Goal: Information Seeking & Learning: Check status

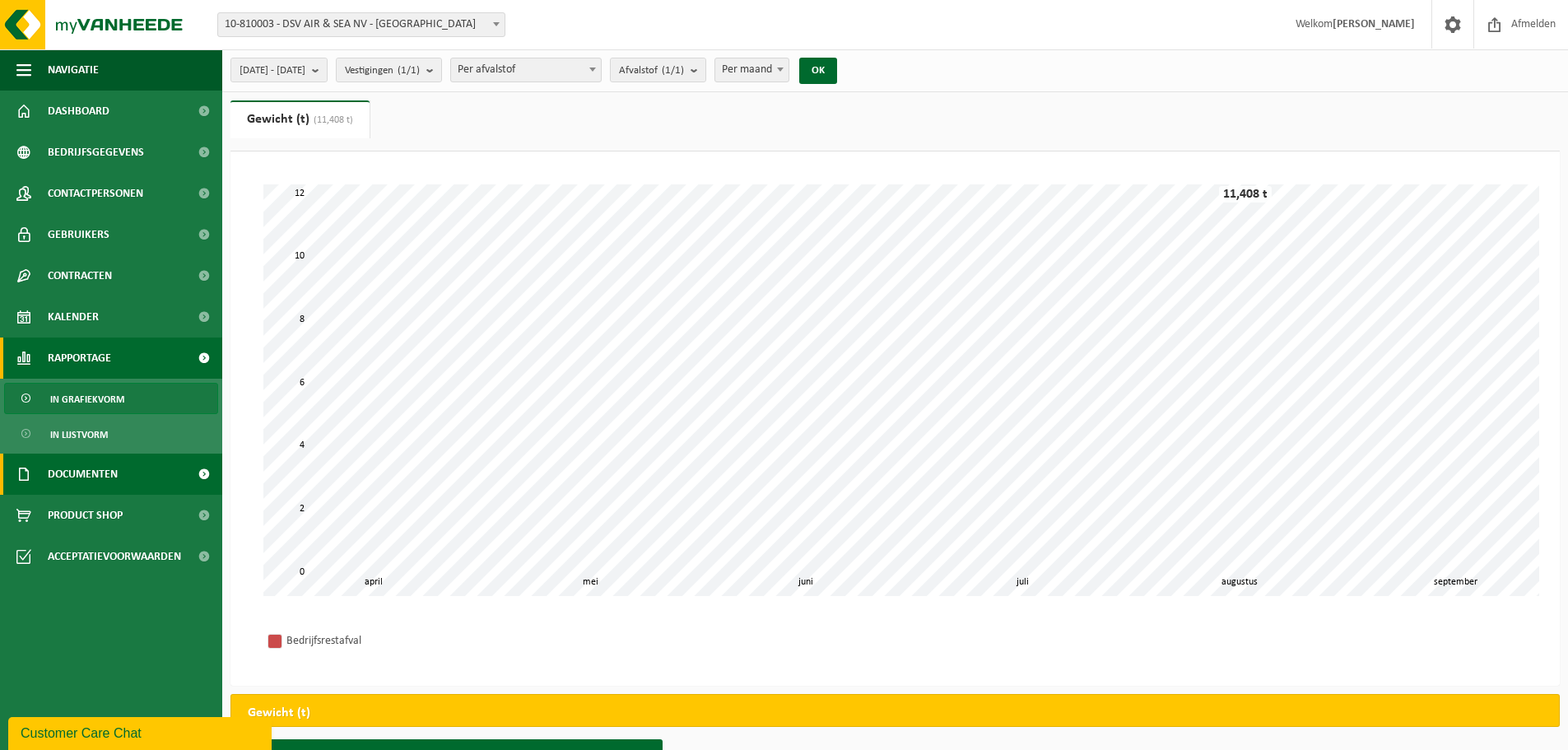
click at [93, 469] on span "Documenten" at bounding box center [82, 473] width 70 height 42
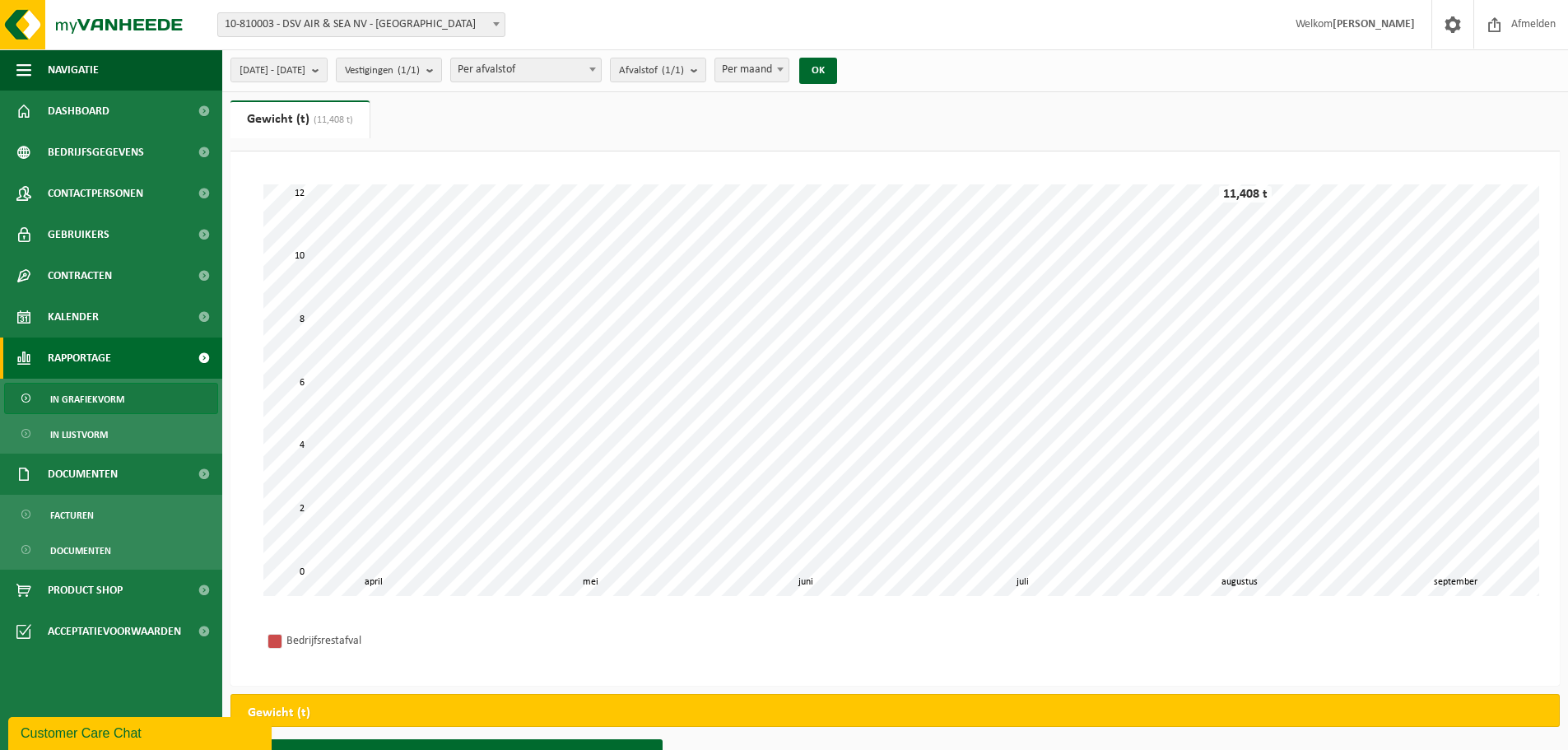
click at [496, 22] on b at bounding box center [496, 24] width 6 height 4
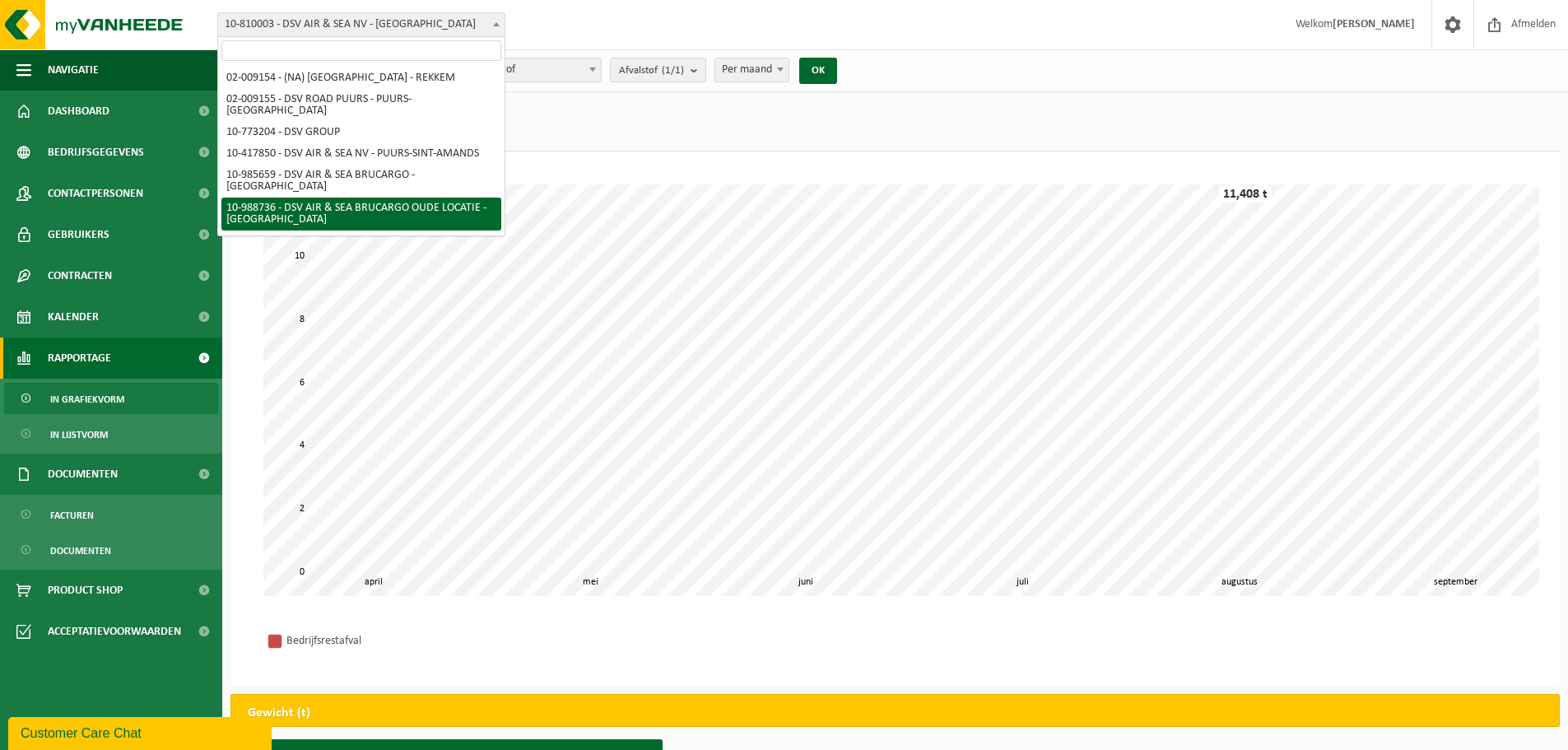
select select "167969"
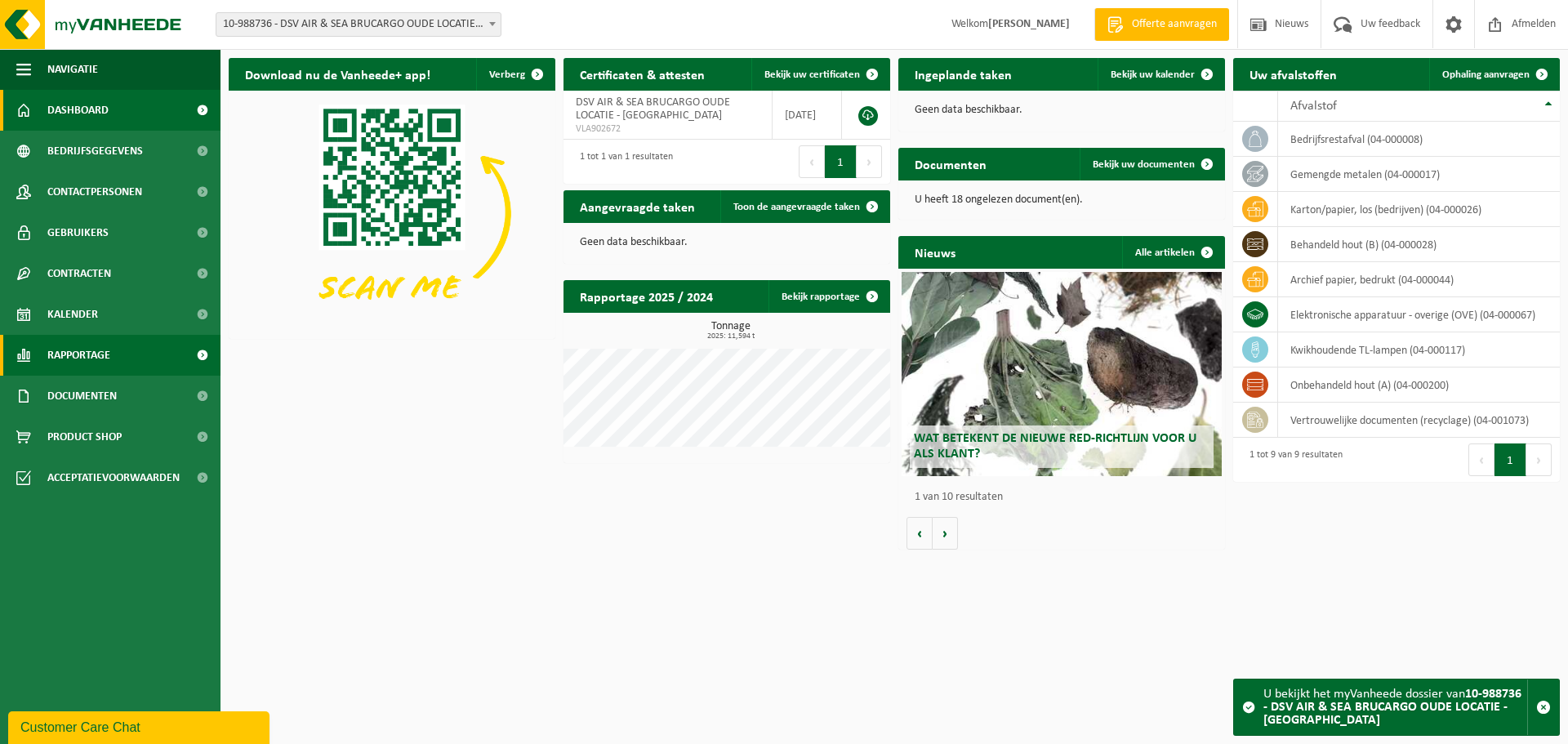
click at [118, 354] on link "Rapportage" at bounding box center [110, 355] width 221 height 41
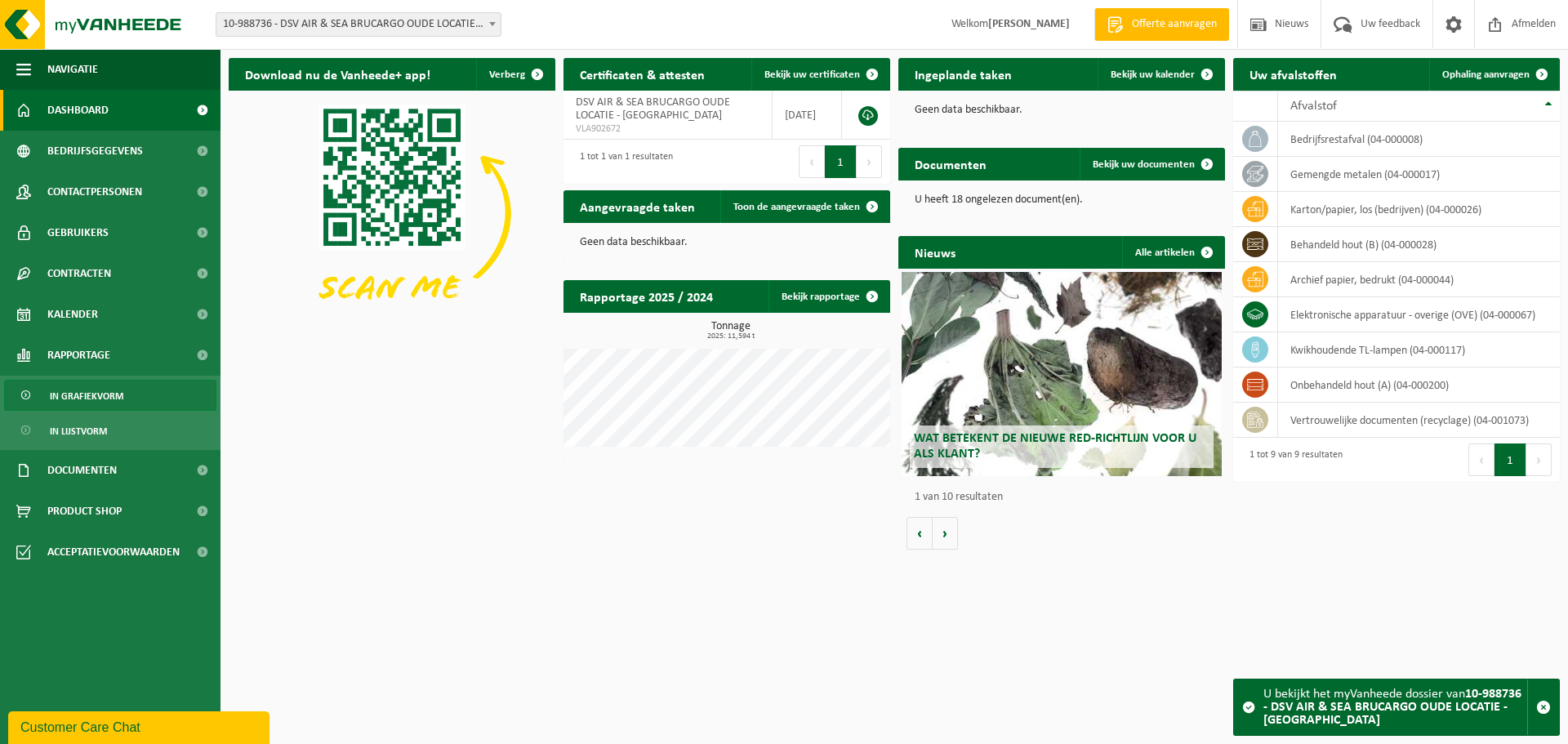
click at [102, 399] on span "In grafiekvorm" at bounding box center [87, 395] width 74 height 31
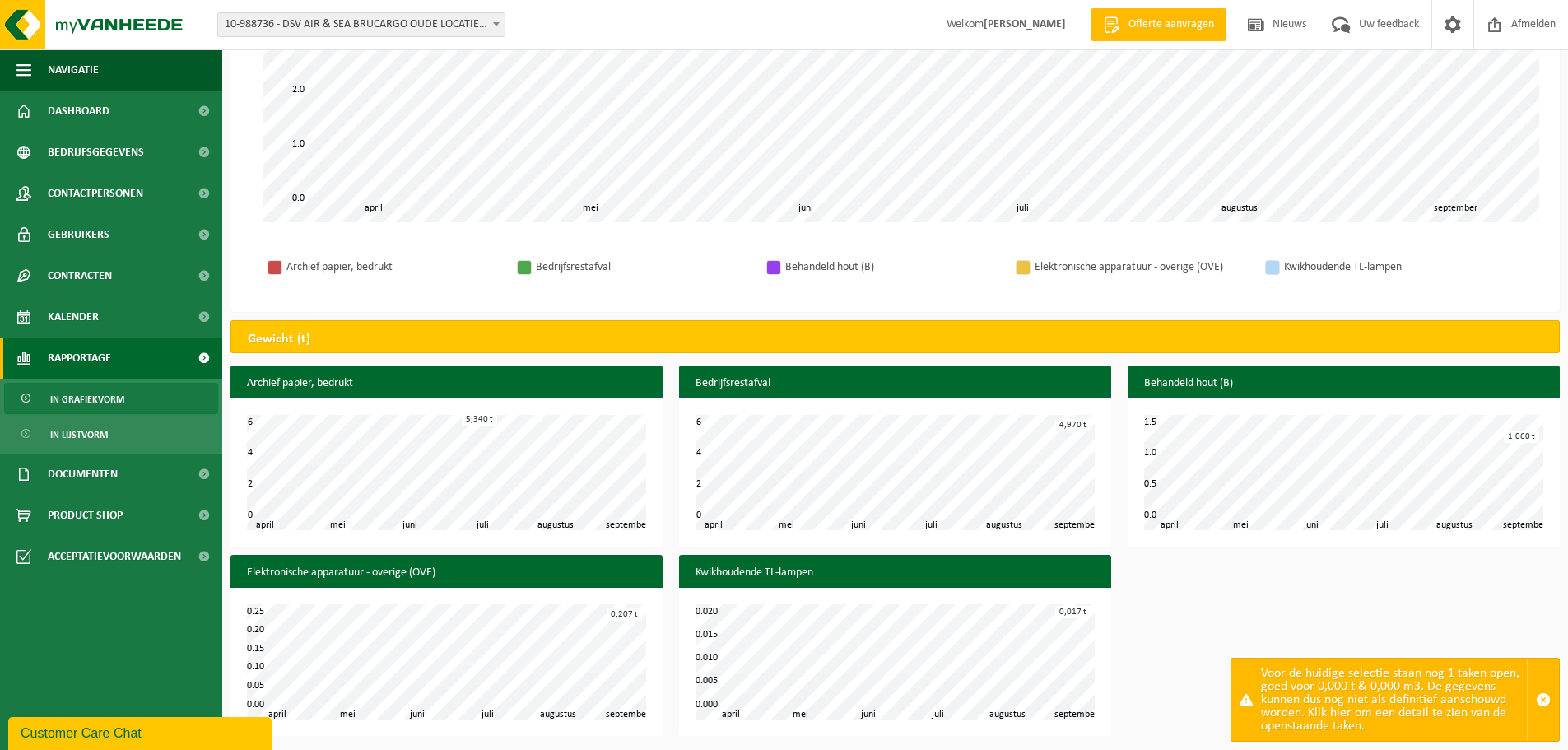
scroll to position [375, 0]
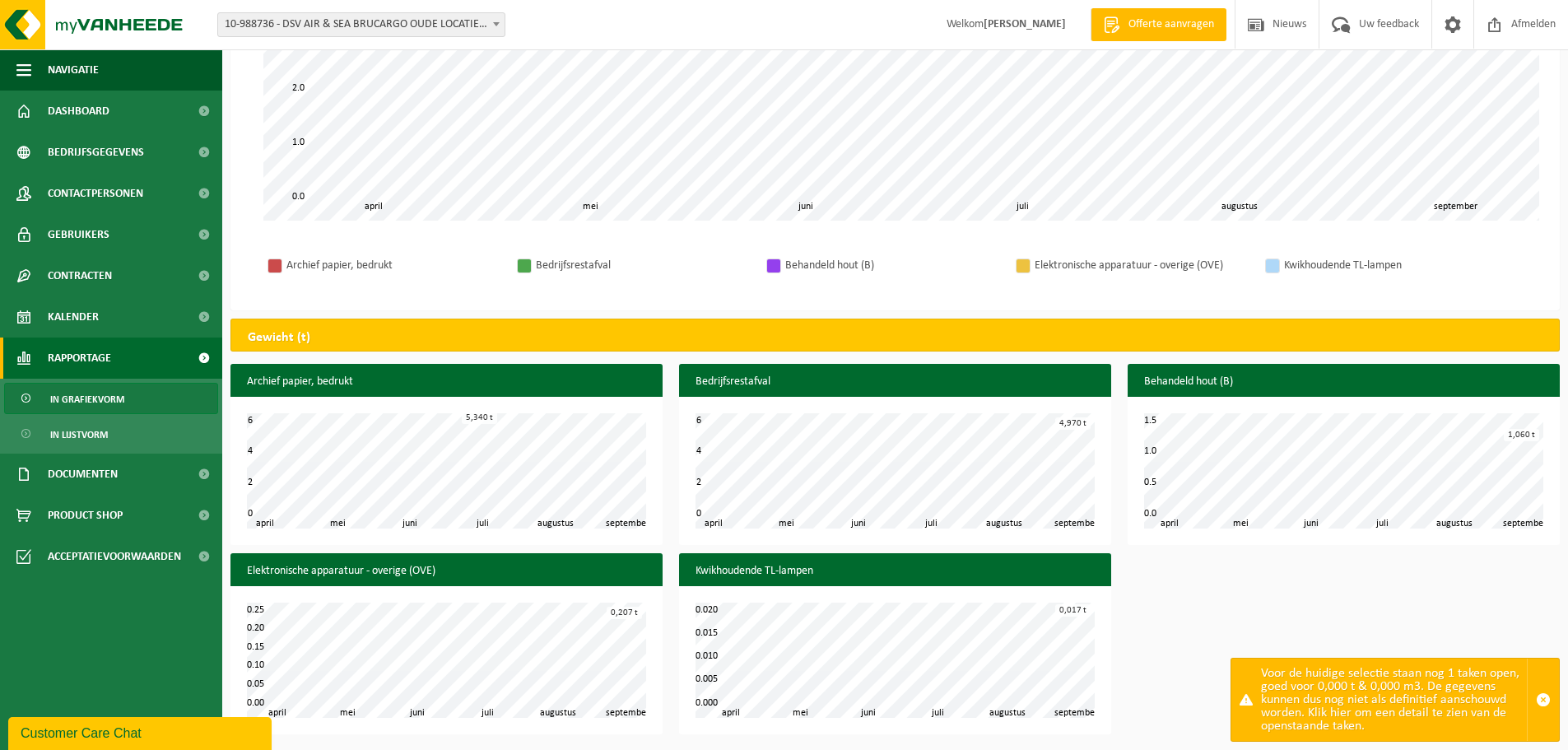
click at [496, 23] on b at bounding box center [496, 24] width 6 height 4
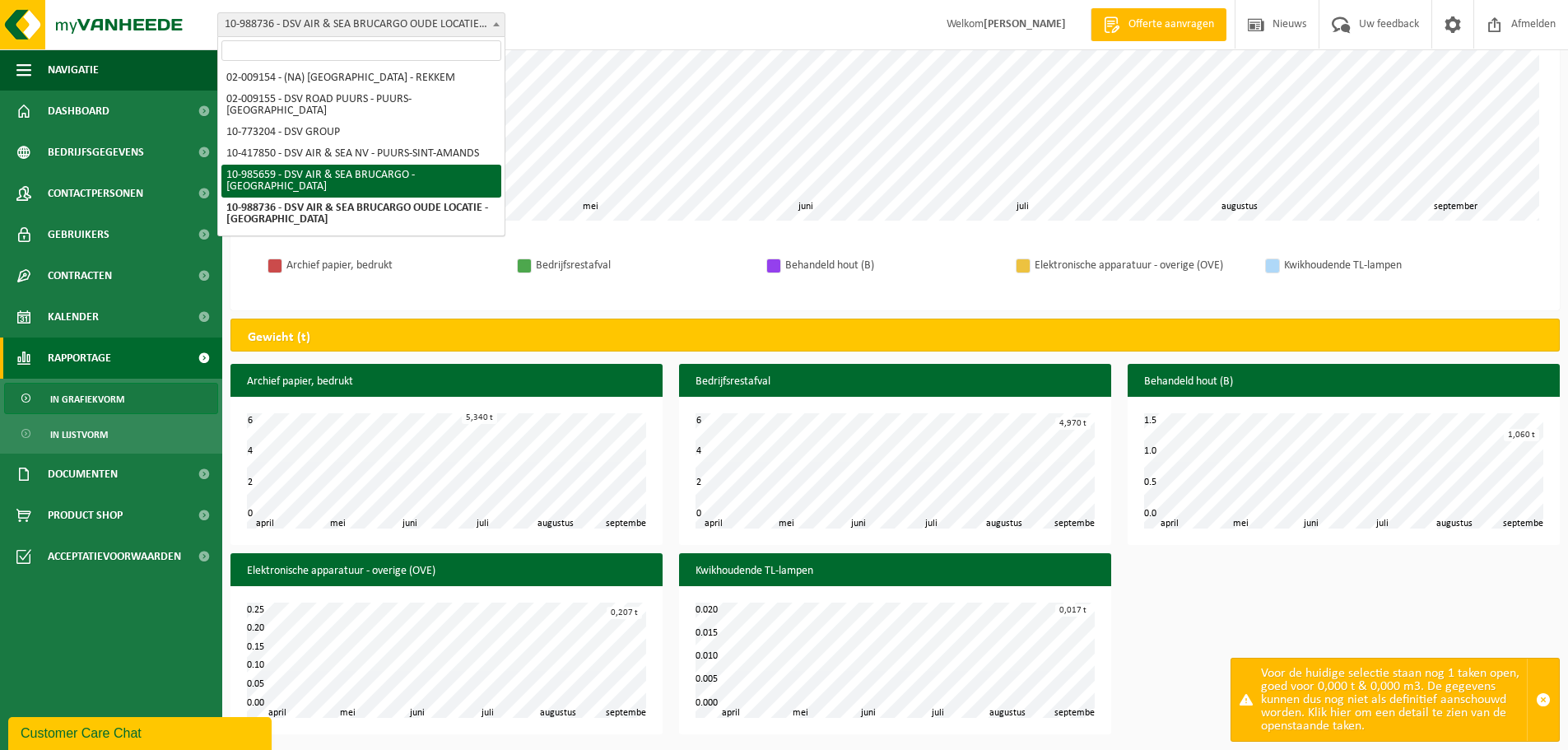
select select "165221"
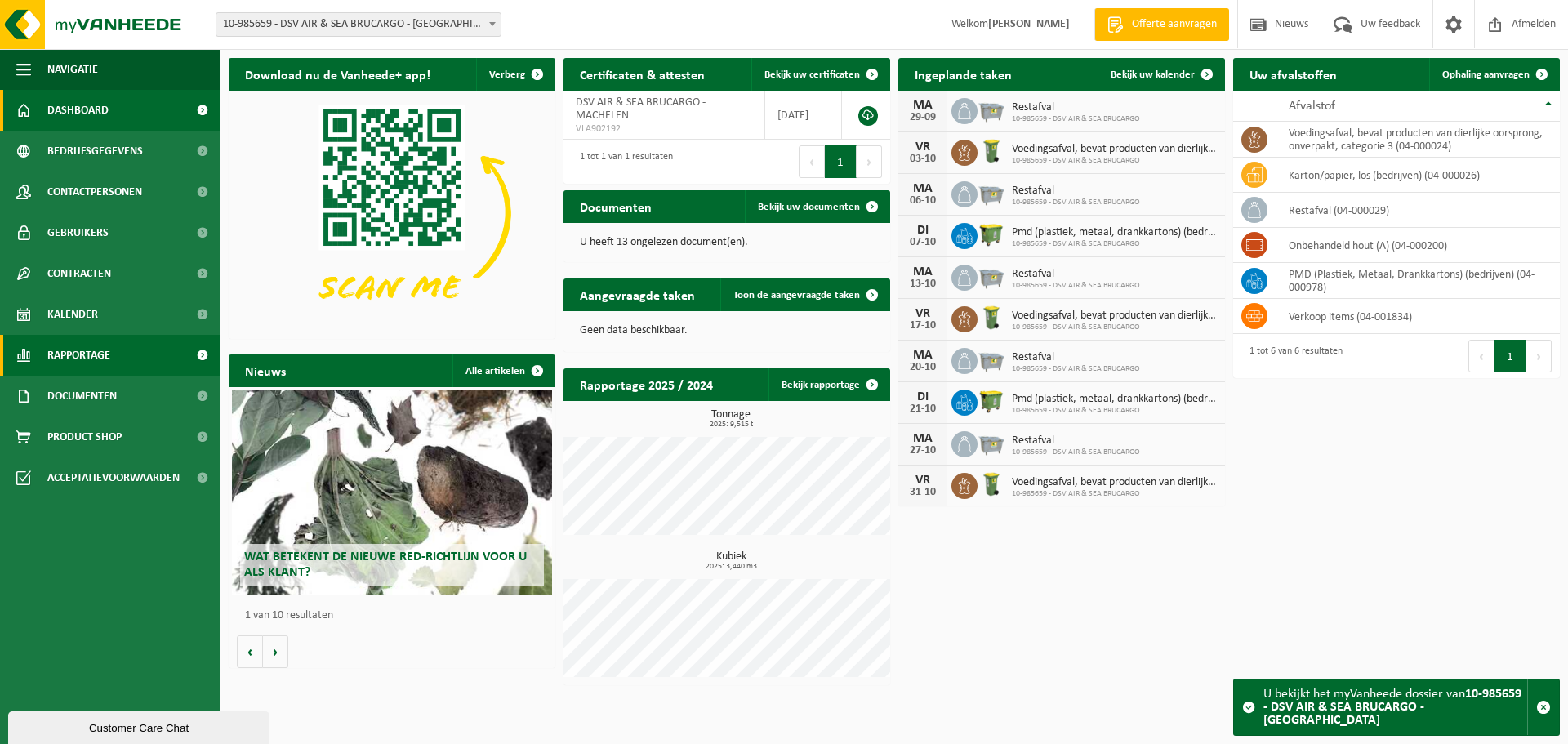
click at [107, 349] on span "Rapportage" at bounding box center [79, 355] width 63 height 41
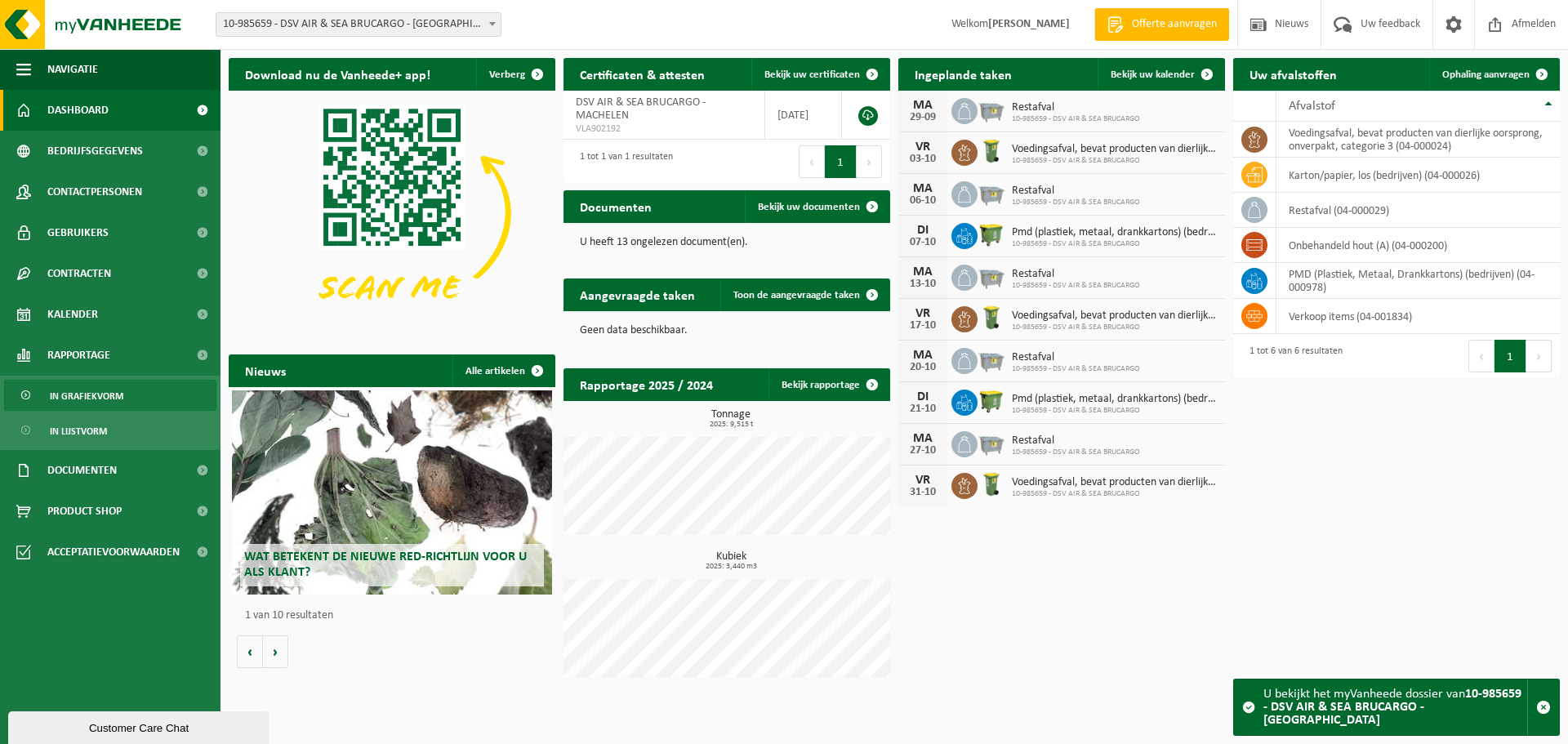
click at [103, 392] on span "In grafiekvorm" at bounding box center [87, 395] width 74 height 31
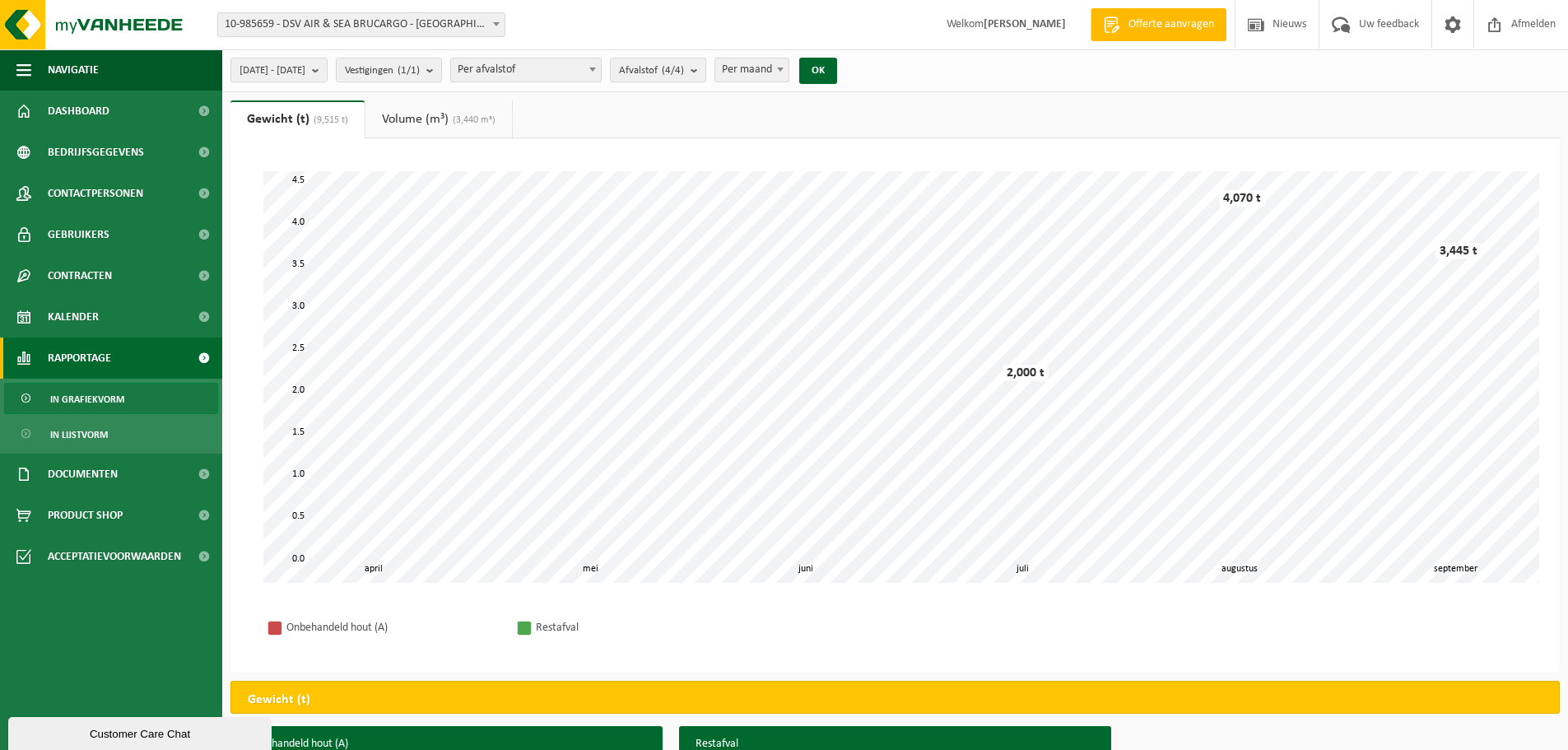
click at [496, 21] on span at bounding box center [496, 24] width 17 height 21
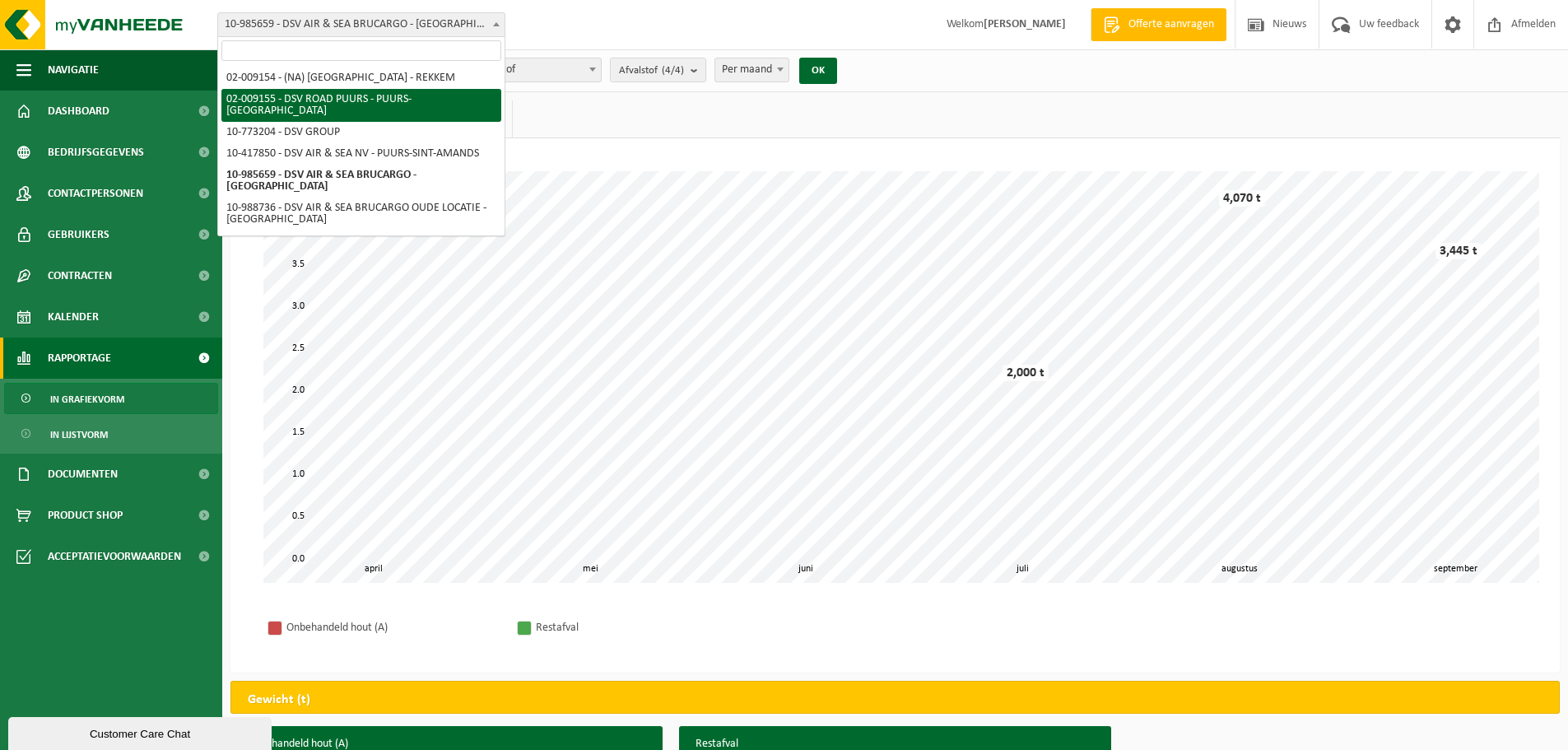
scroll to position [475, 0]
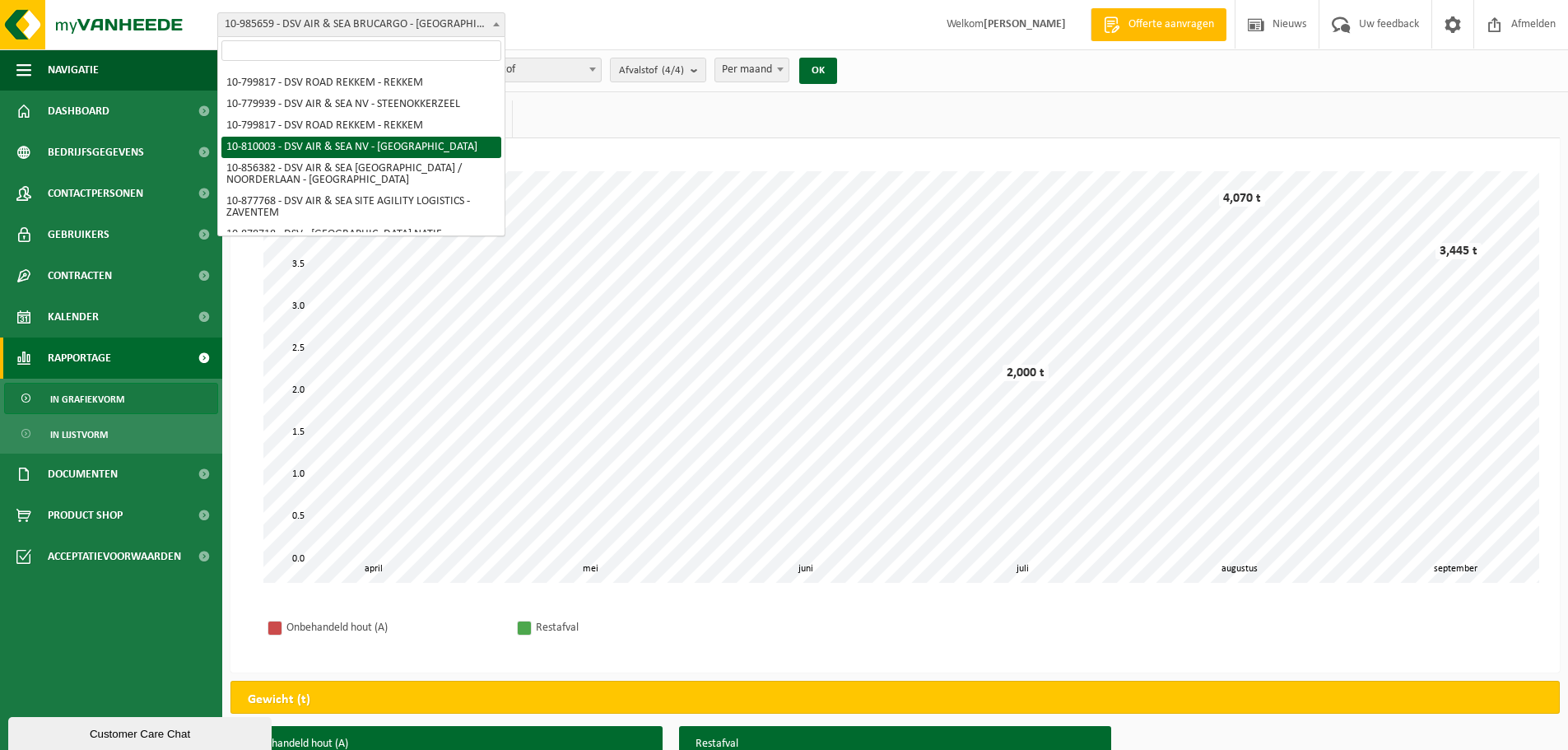
select select "36791"
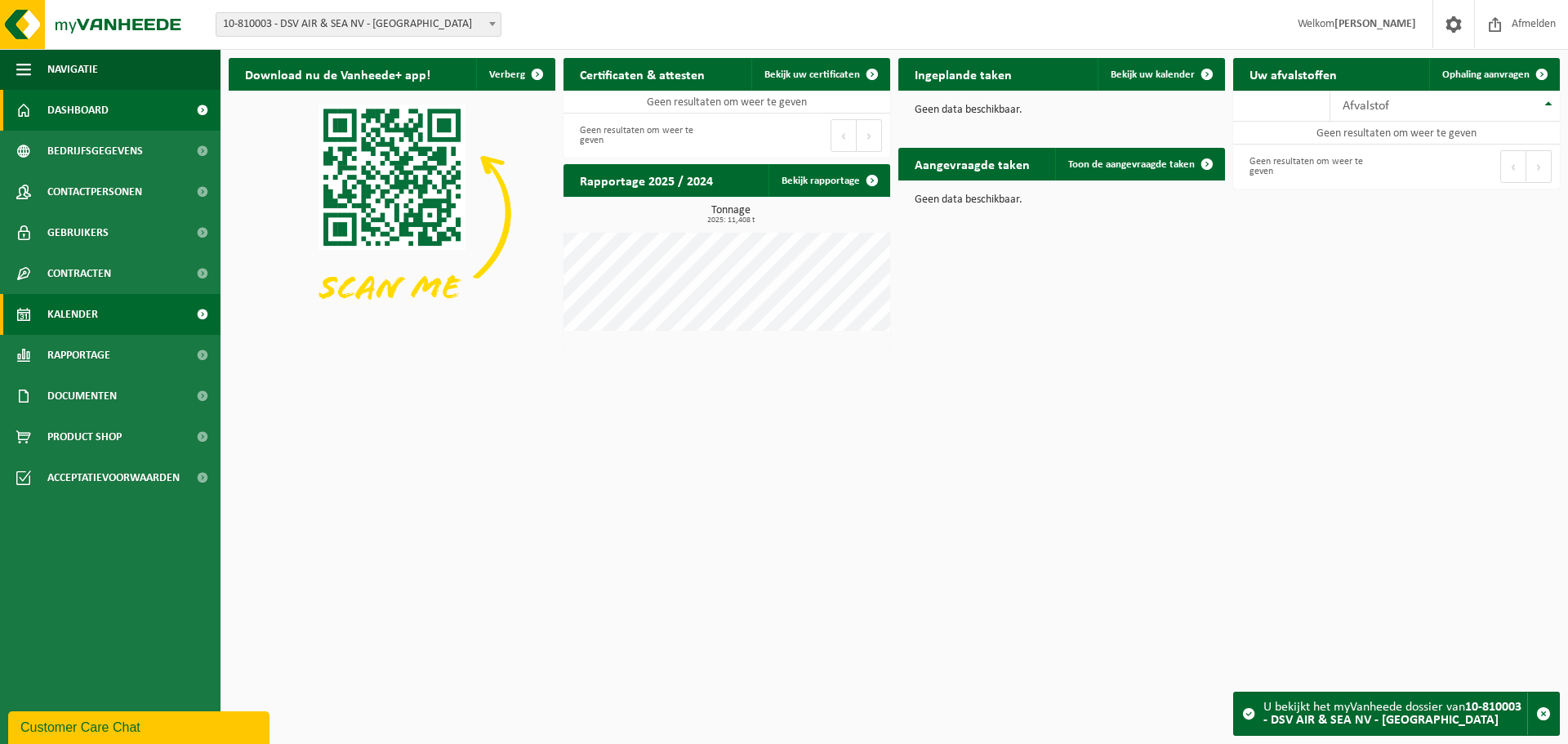
click at [90, 316] on span "Kalender" at bounding box center [73, 314] width 51 height 41
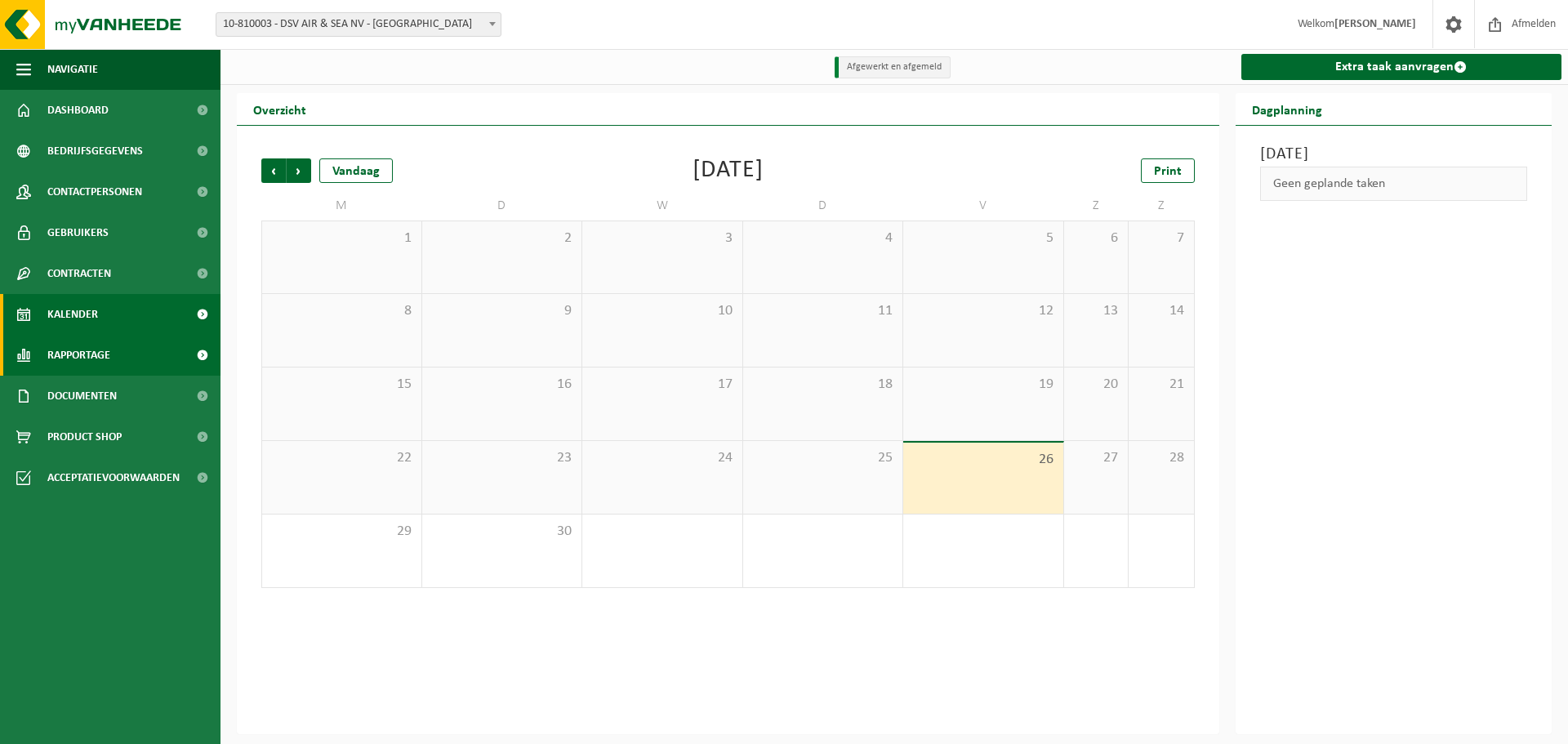
click at [108, 351] on span "Rapportage" at bounding box center [79, 355] width 63 height 41
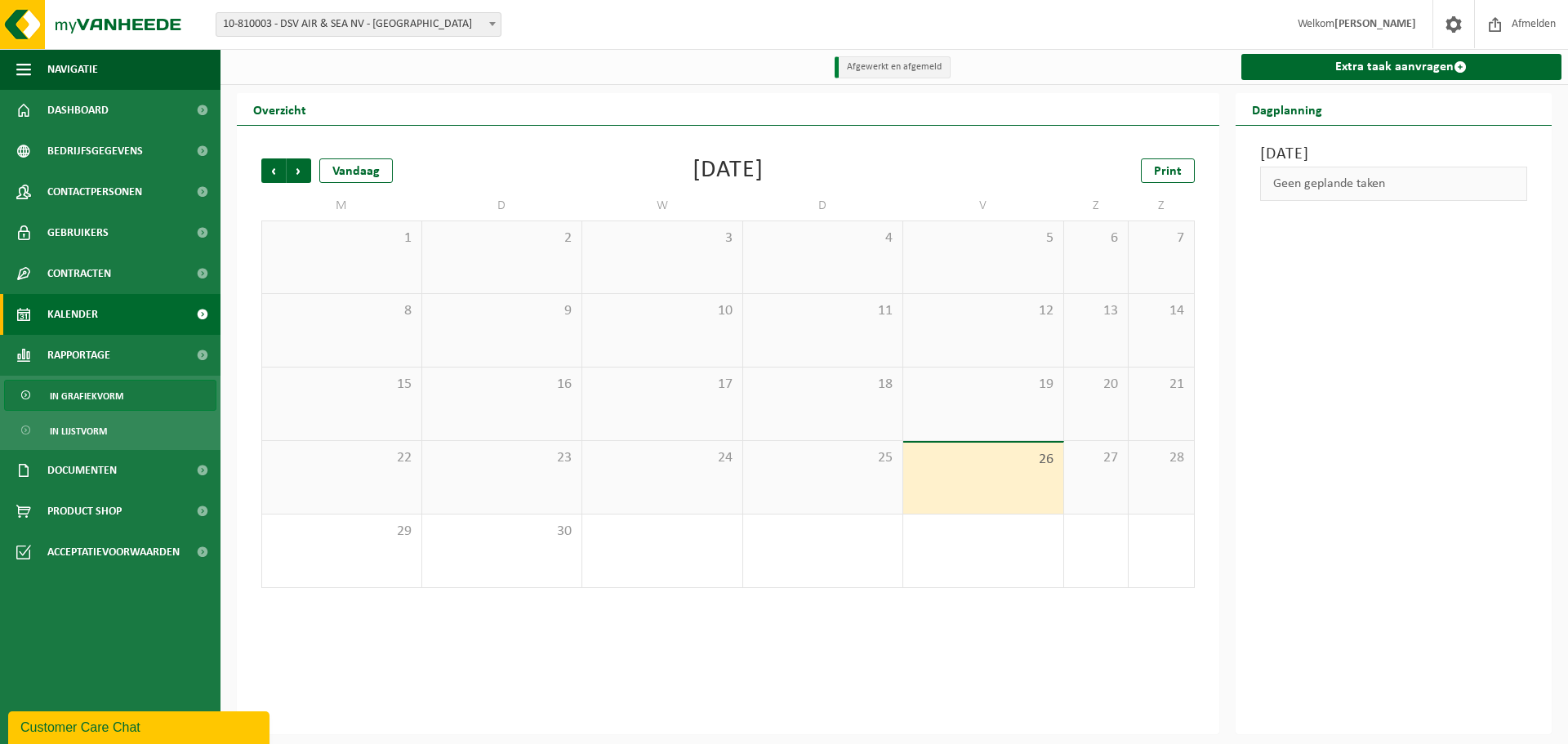
click at [113, 405] on span "In grafiekvorm" at bounding box center [87, 395] width 74 height 31
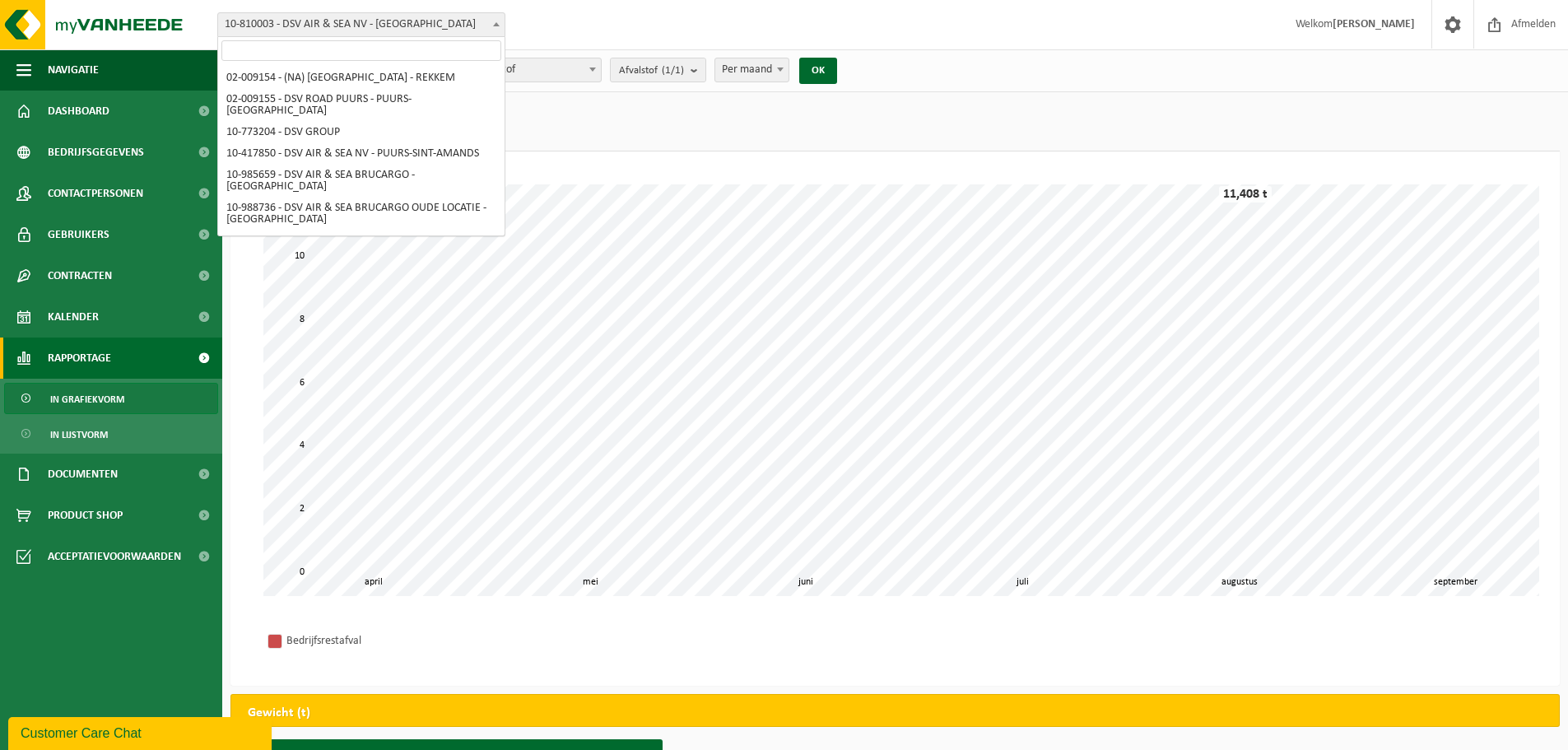
click at [502, 19] on span at bounding box center [496, 24] width 17 height 21
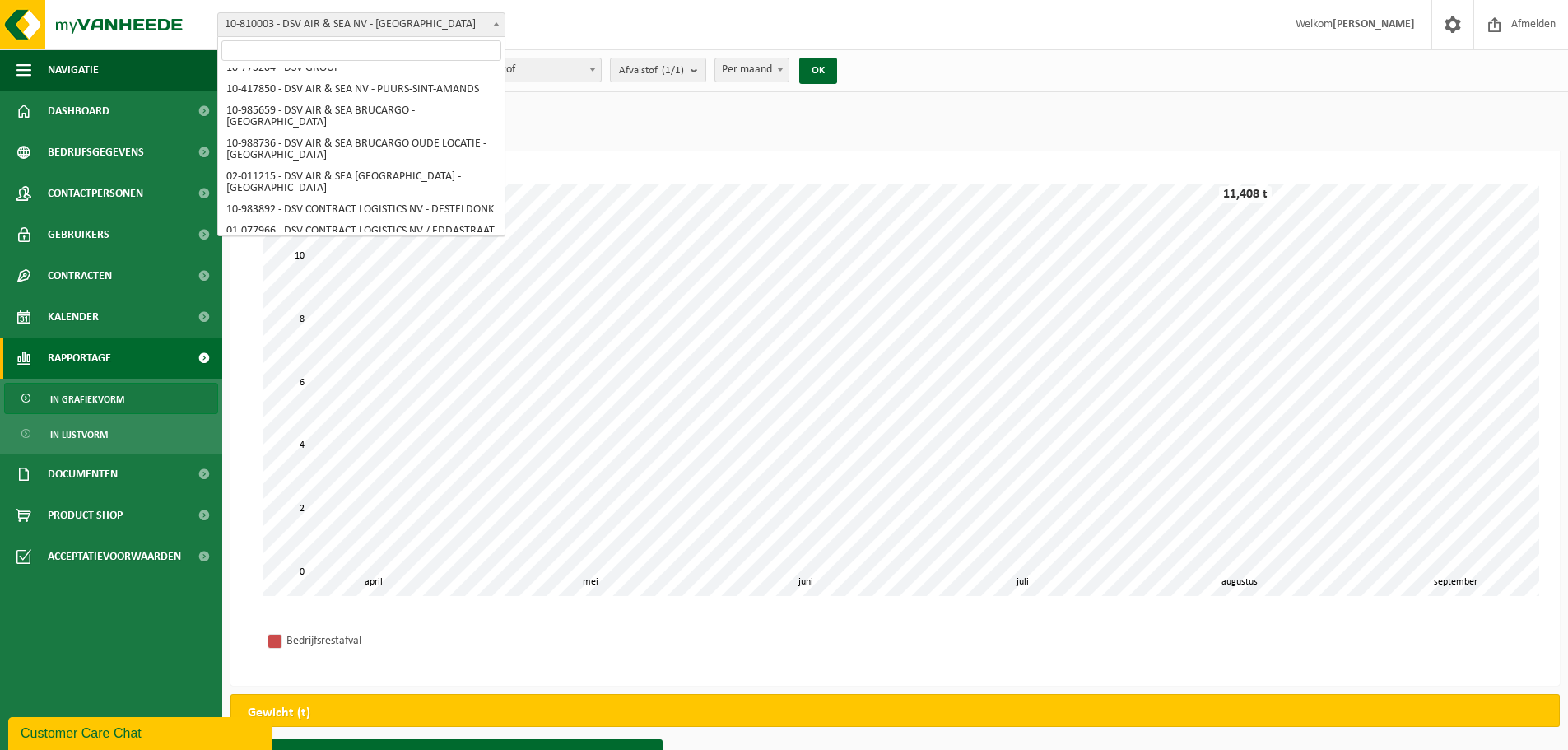
scroll to position [61, 0]
select select "165221"
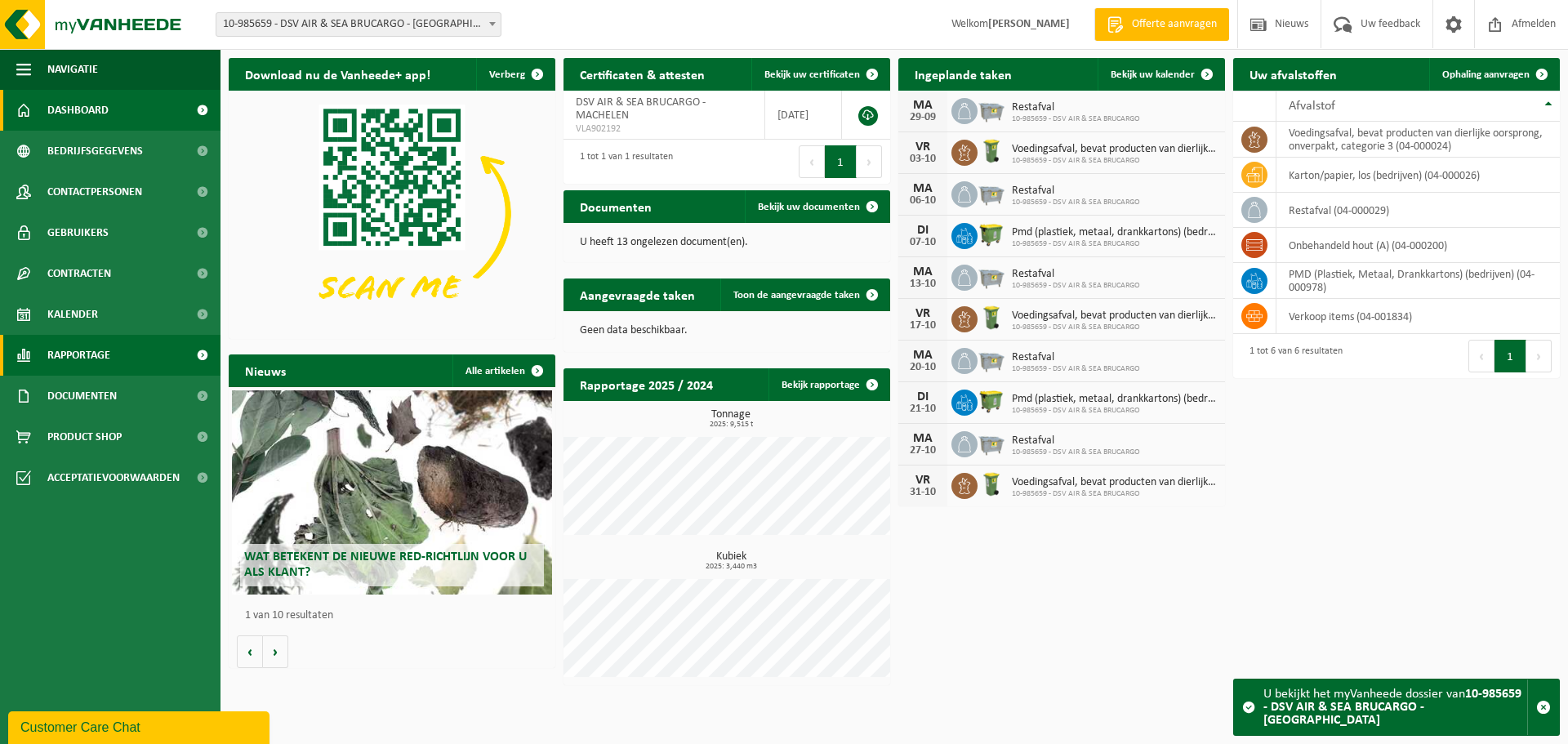
click at [71, 347] on span "Rapportage" at bounding box center [79, 355] width 63 height 41
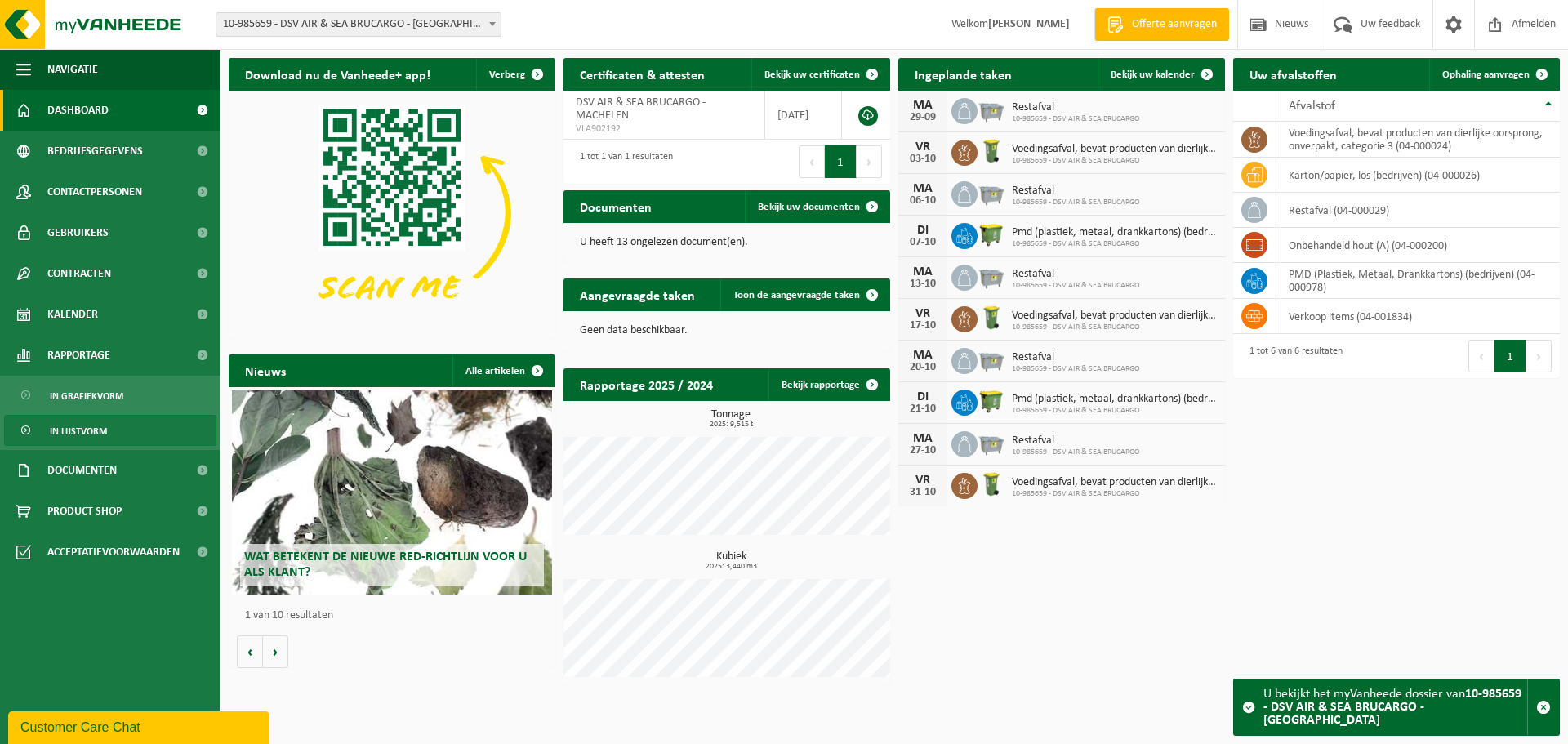
click at [96, 424] on span "In lijstvorm" at bounding box center [78, 430] width 57 height 31
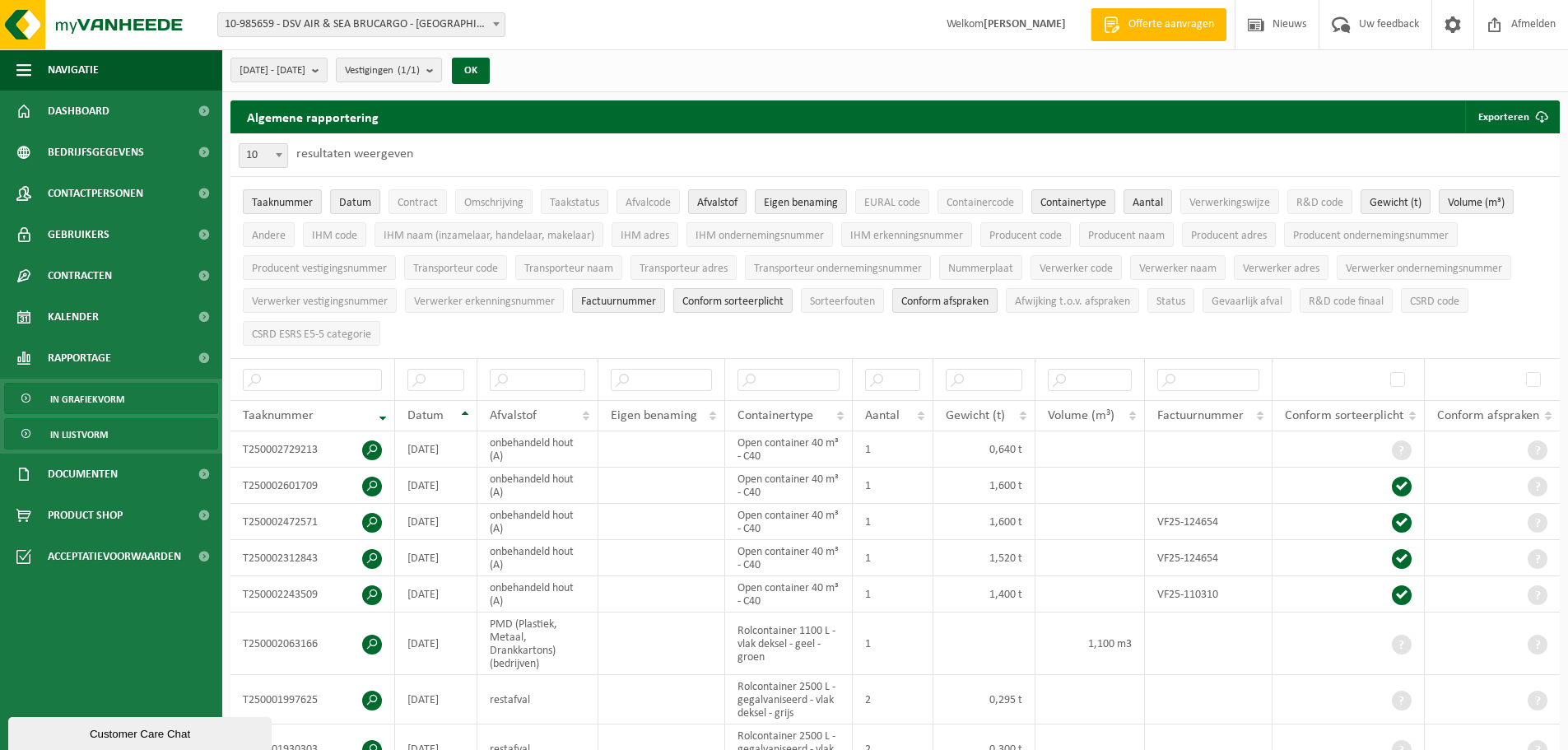
click at [88, 397] on span "In grafiekvorm" at bounding box center [87, 398] width 74 height 31
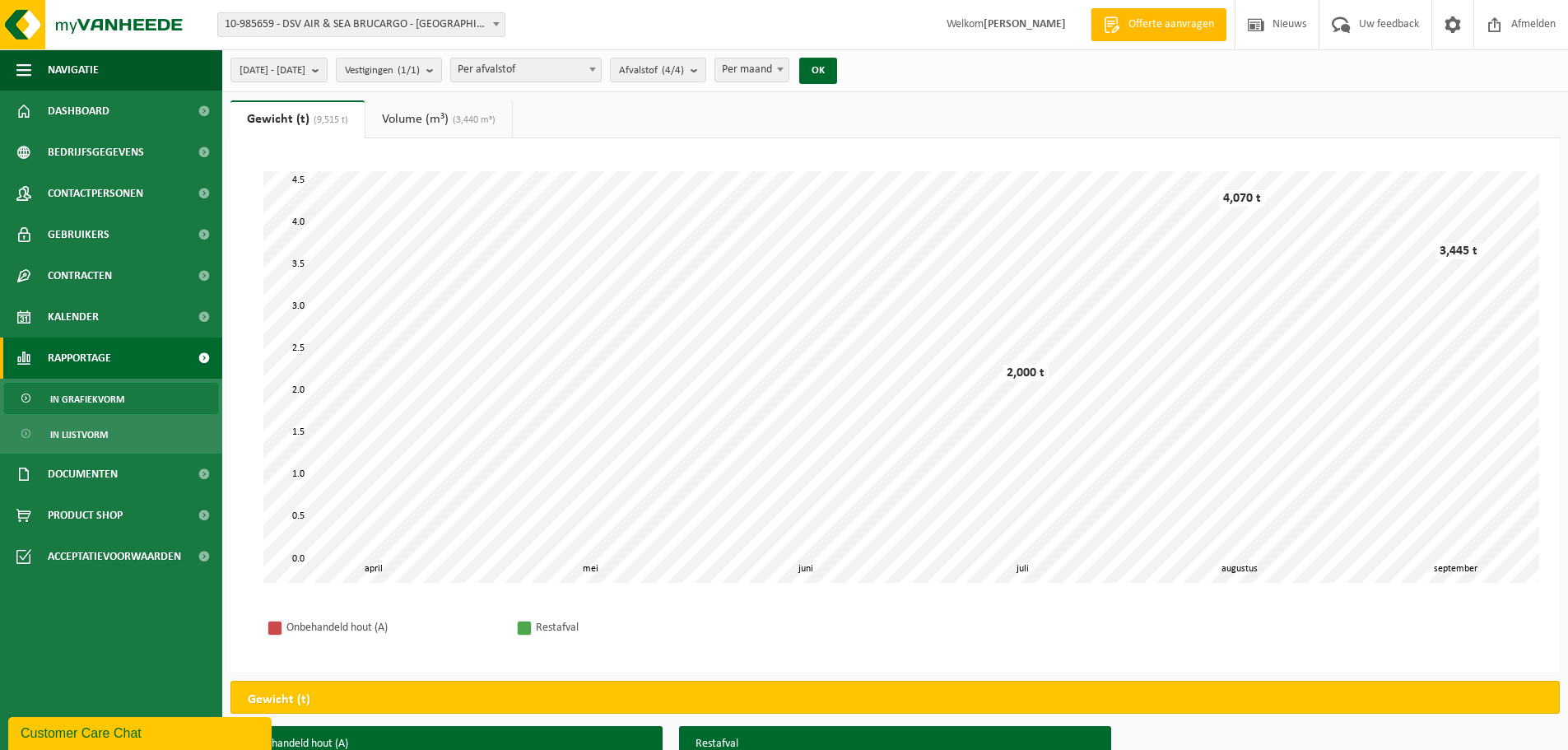
click at [428, 120] on link "Volume (m³) (3,440 m³)" at bounding box center [439, 119] width 147 height 38
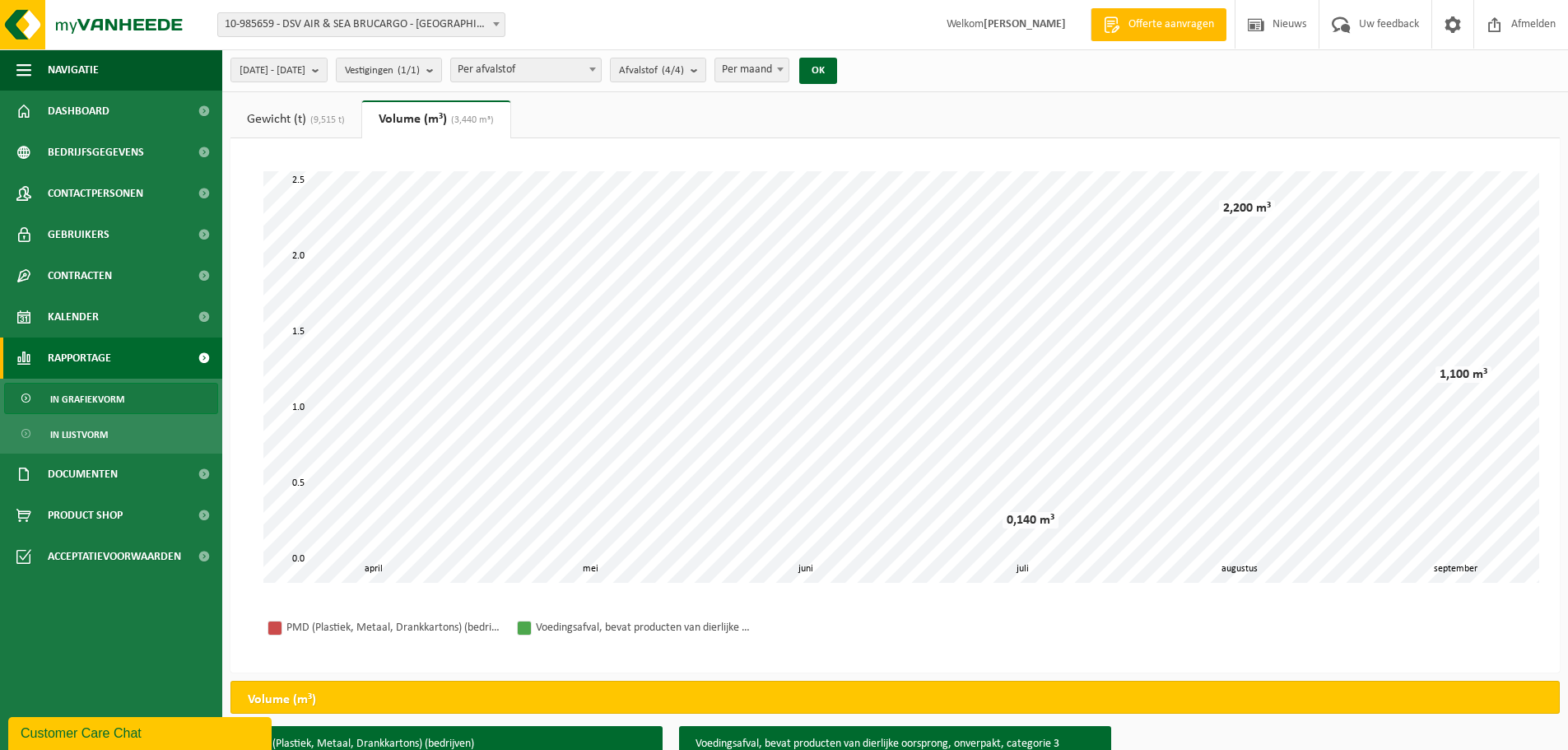
click at [288, 117] on link "Gewicht (t) (9,515 t)" at bounding box center [296, 119] width 131 height 38
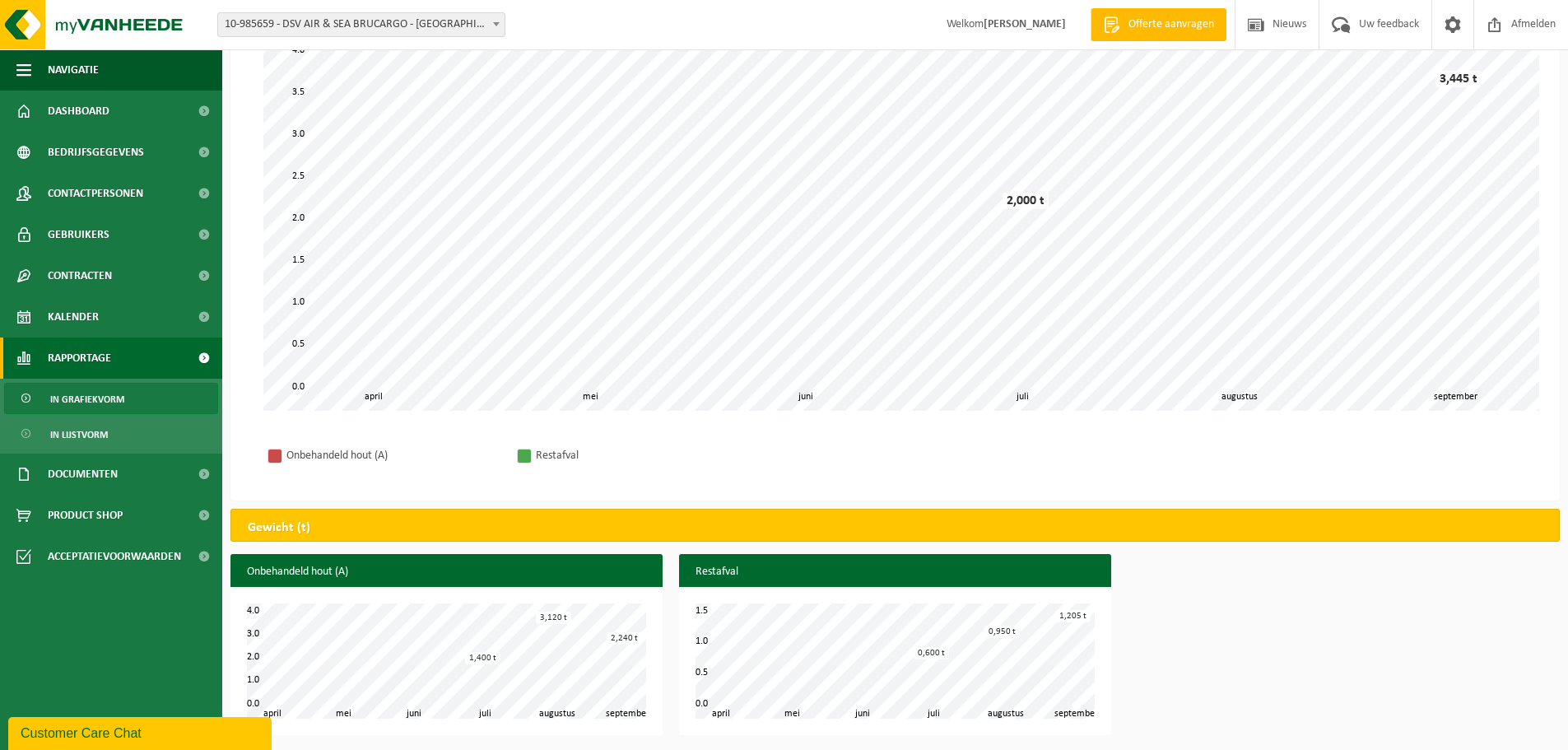
scroll to position [173, 0]
click at [489, 25] on span at bounding box center [496, 24] width 17 height 21
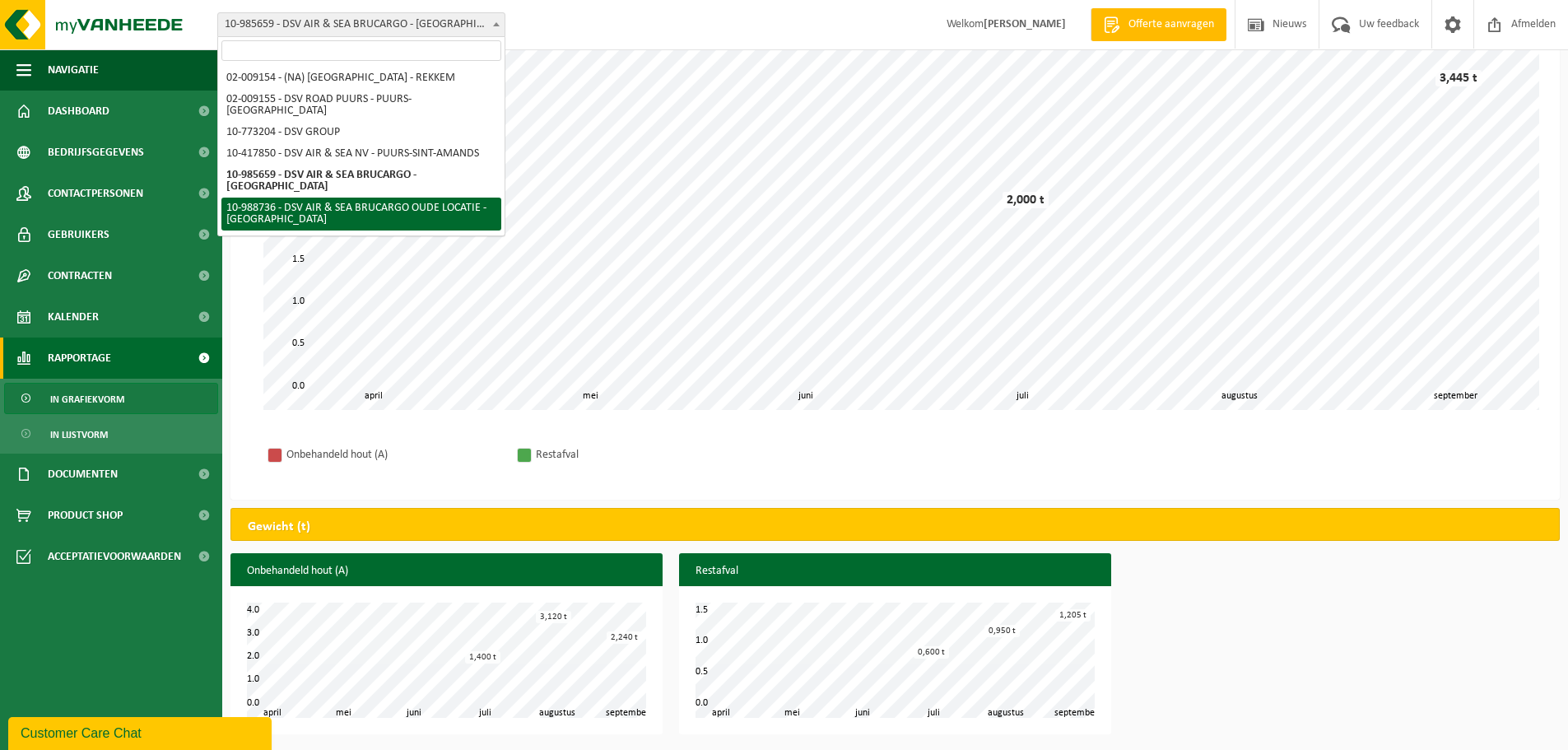
select select "167969"
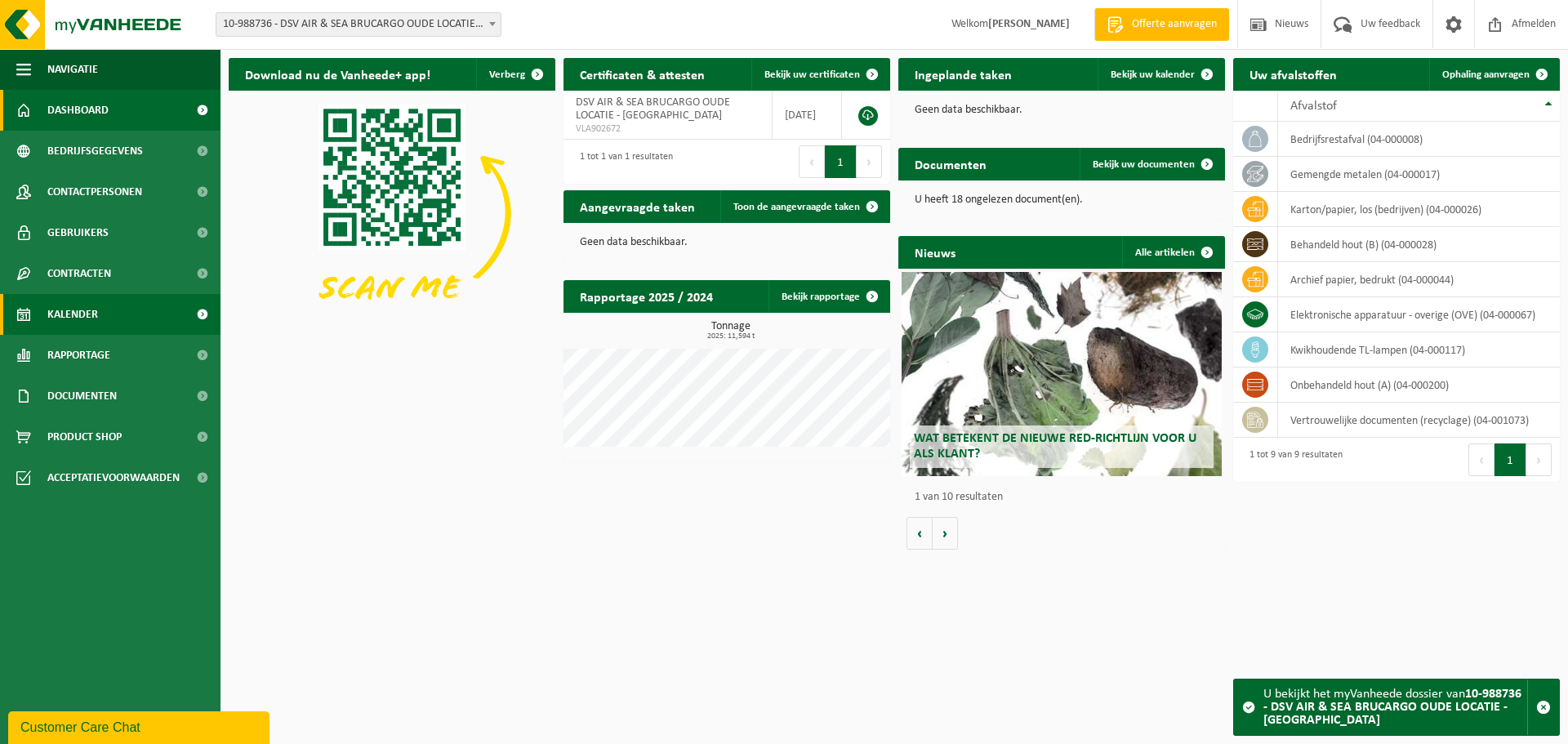
click at [87, 318] on span "Kalender" at bounding box center [73, 314] width 51 height 41
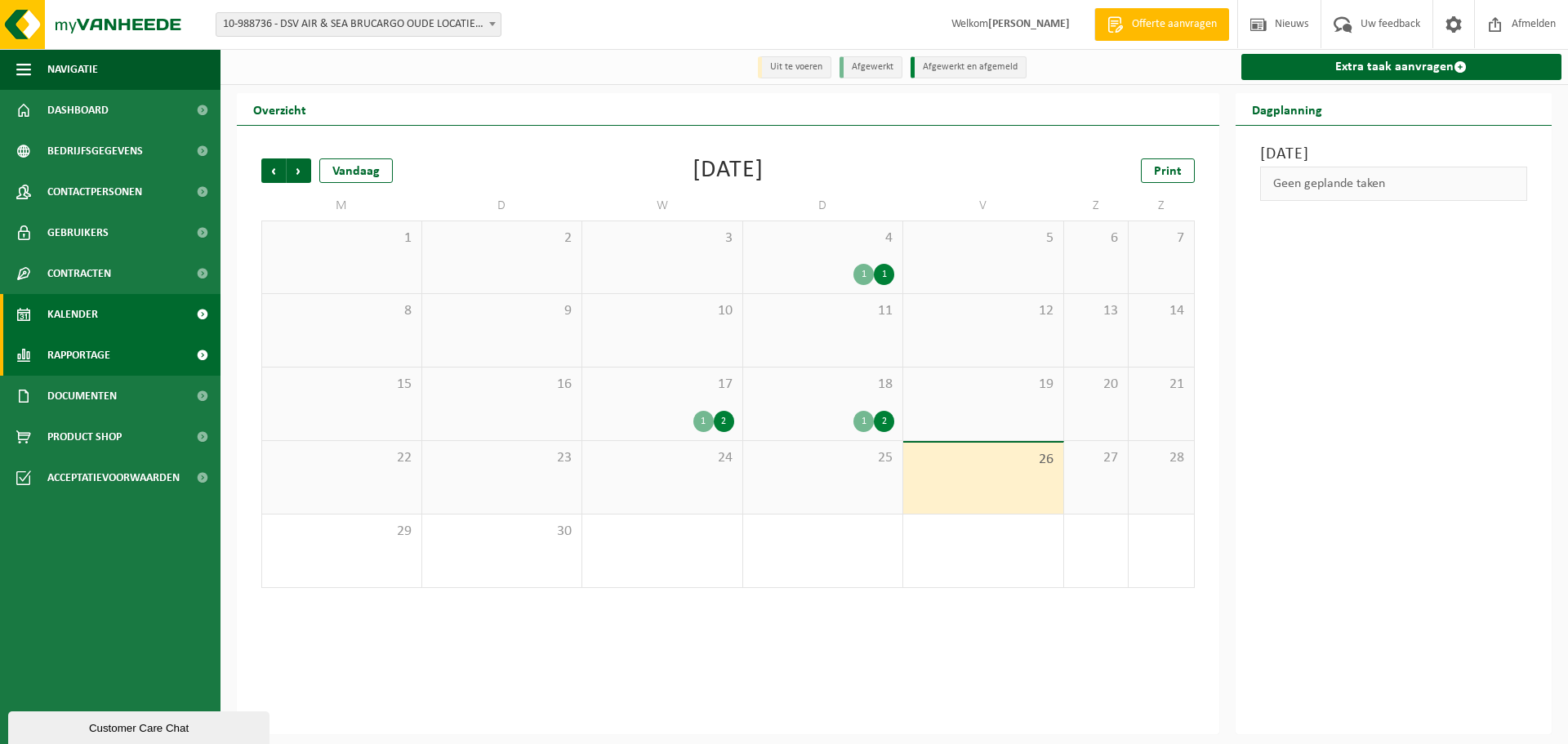
click at [91, 364] on span "Rapportage" at bounding box center [79, 355] width 63 height 41
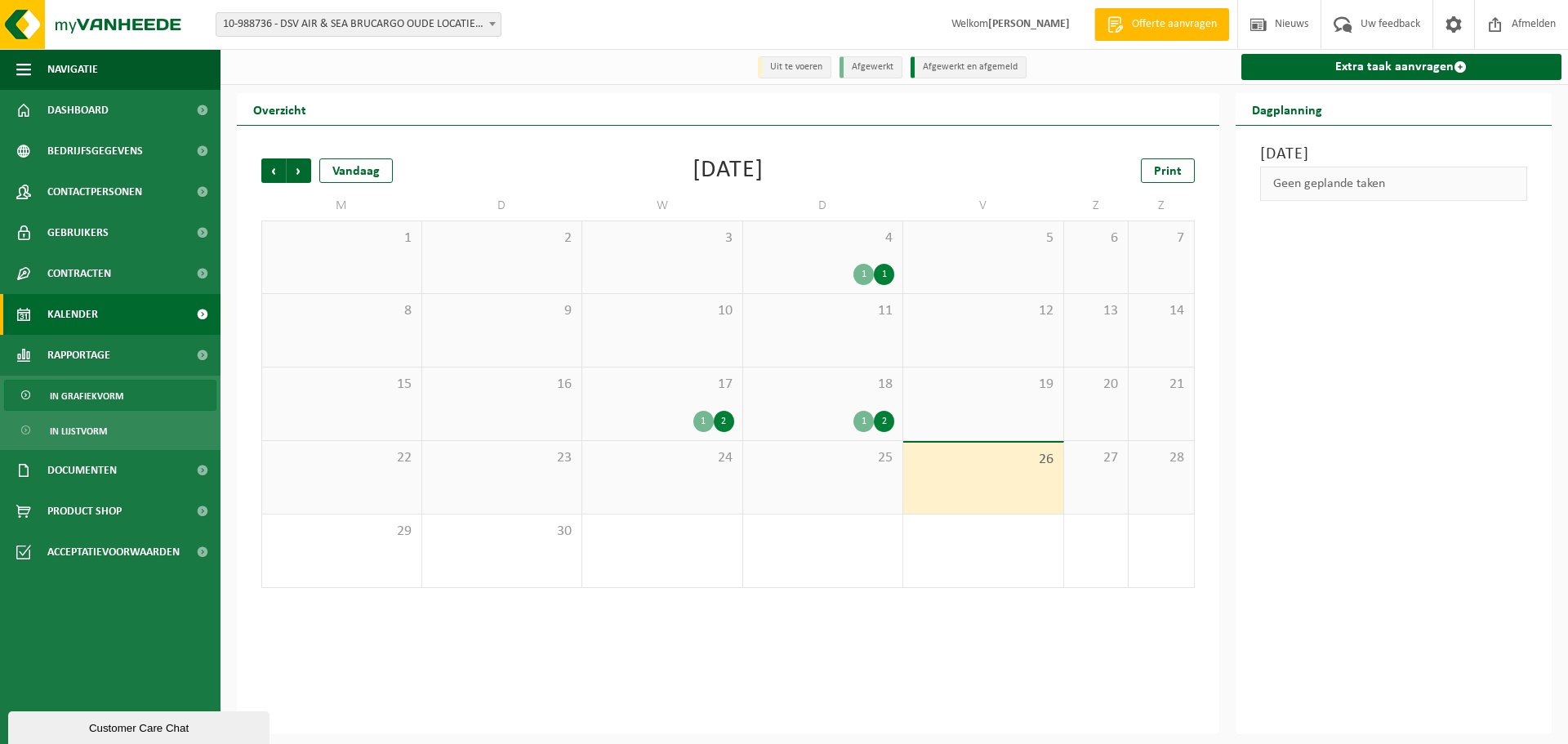
click at [89, 396] on span "In grafiekvorm" at bounding box center [87, 395] width 74 height 31
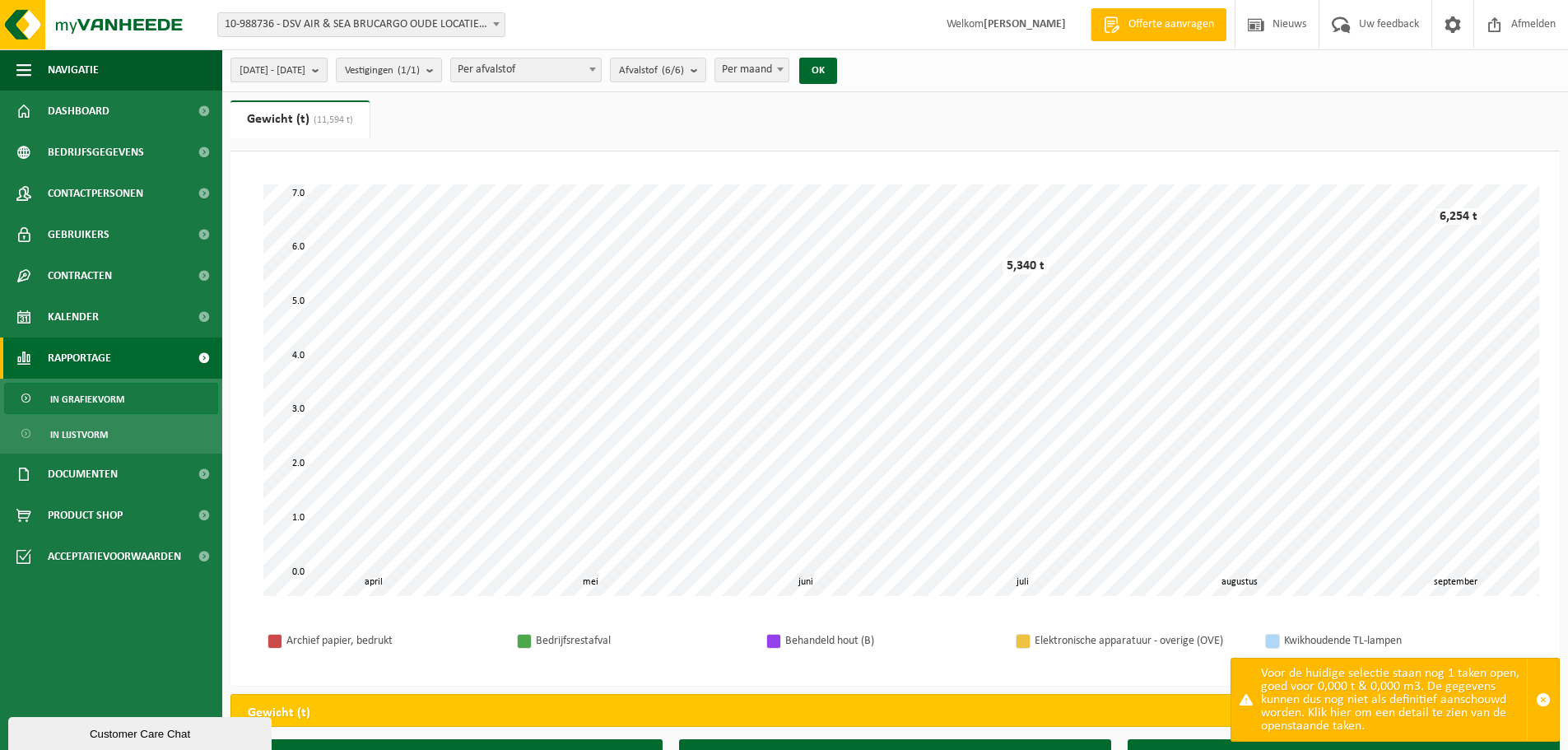
click at [327, 73] on b "submit" at bounding box center [319, 70] width 15 height 23
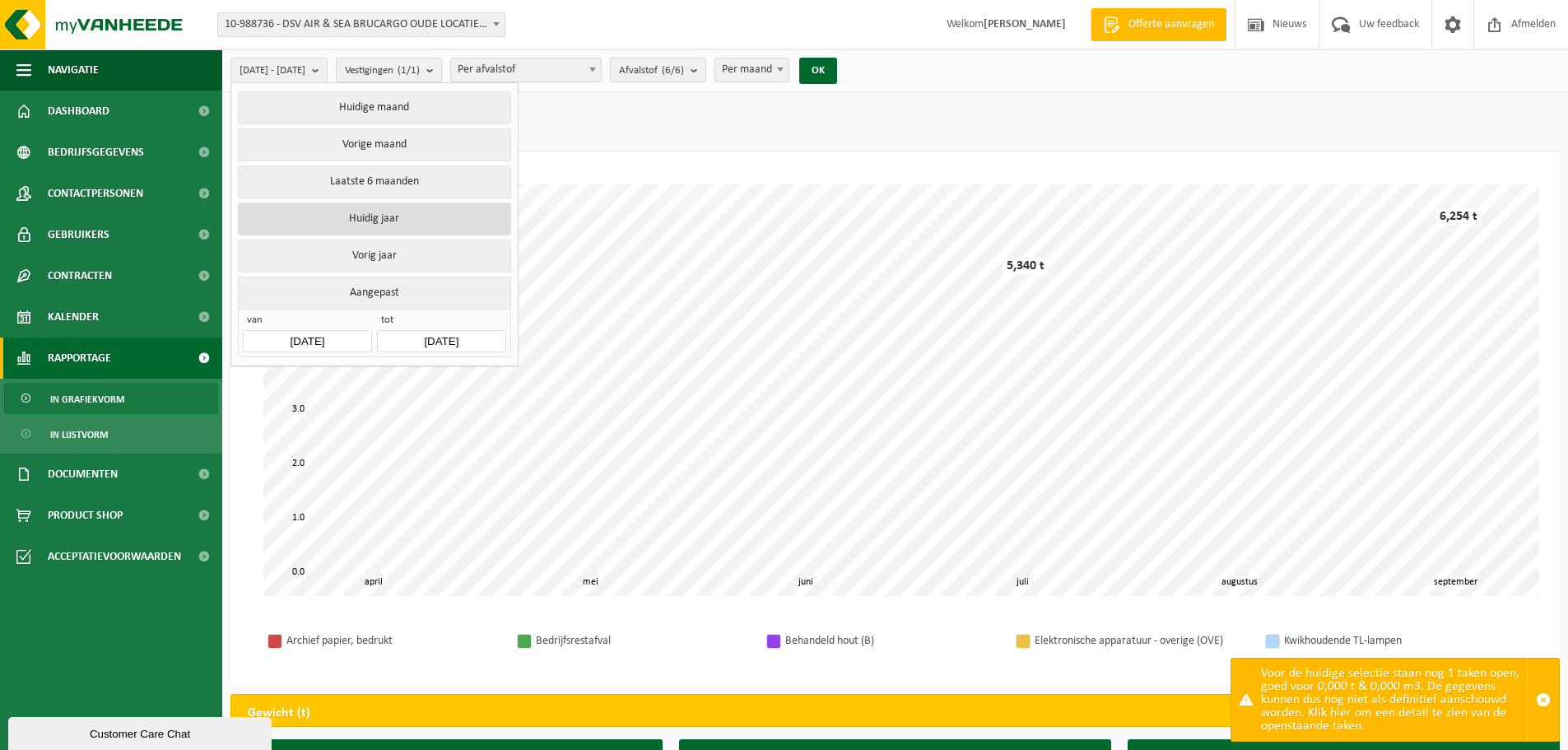
click at [383, 217] on button "Huidig jaar" at bounding box center [374, 218] width 272 height 33
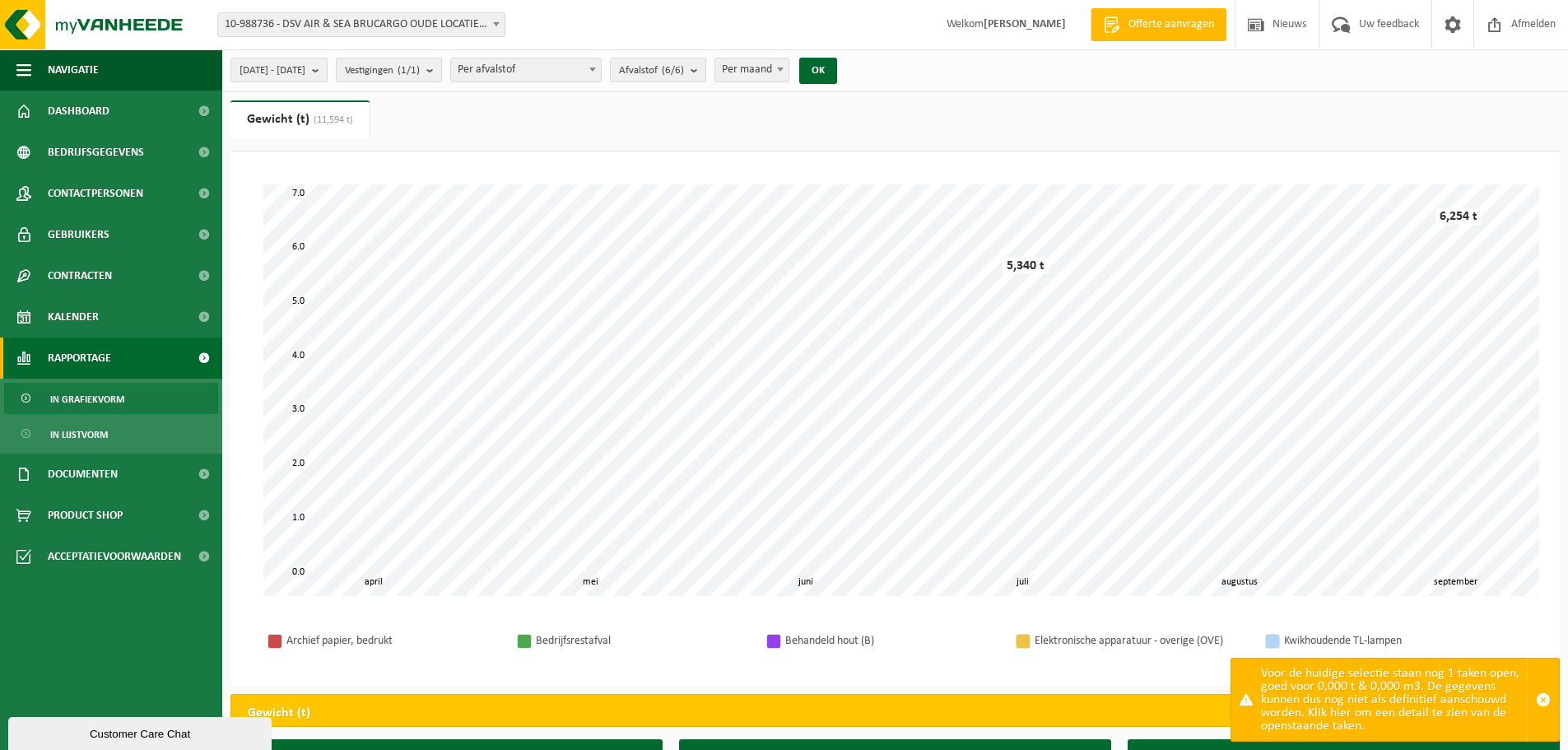
click at [500, 18] on span at bounding box center [496, 24] width 17 height 21
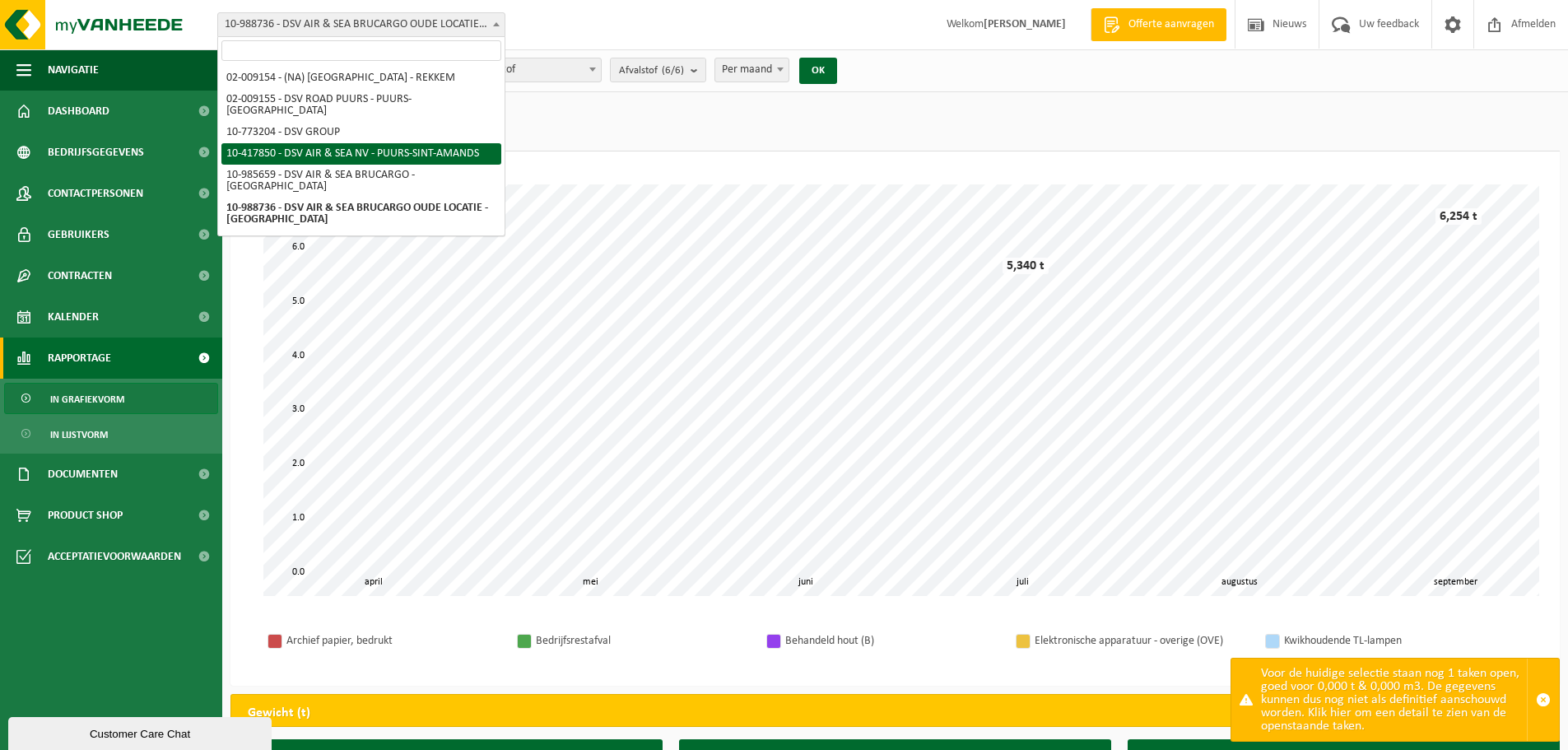
select select "19858"
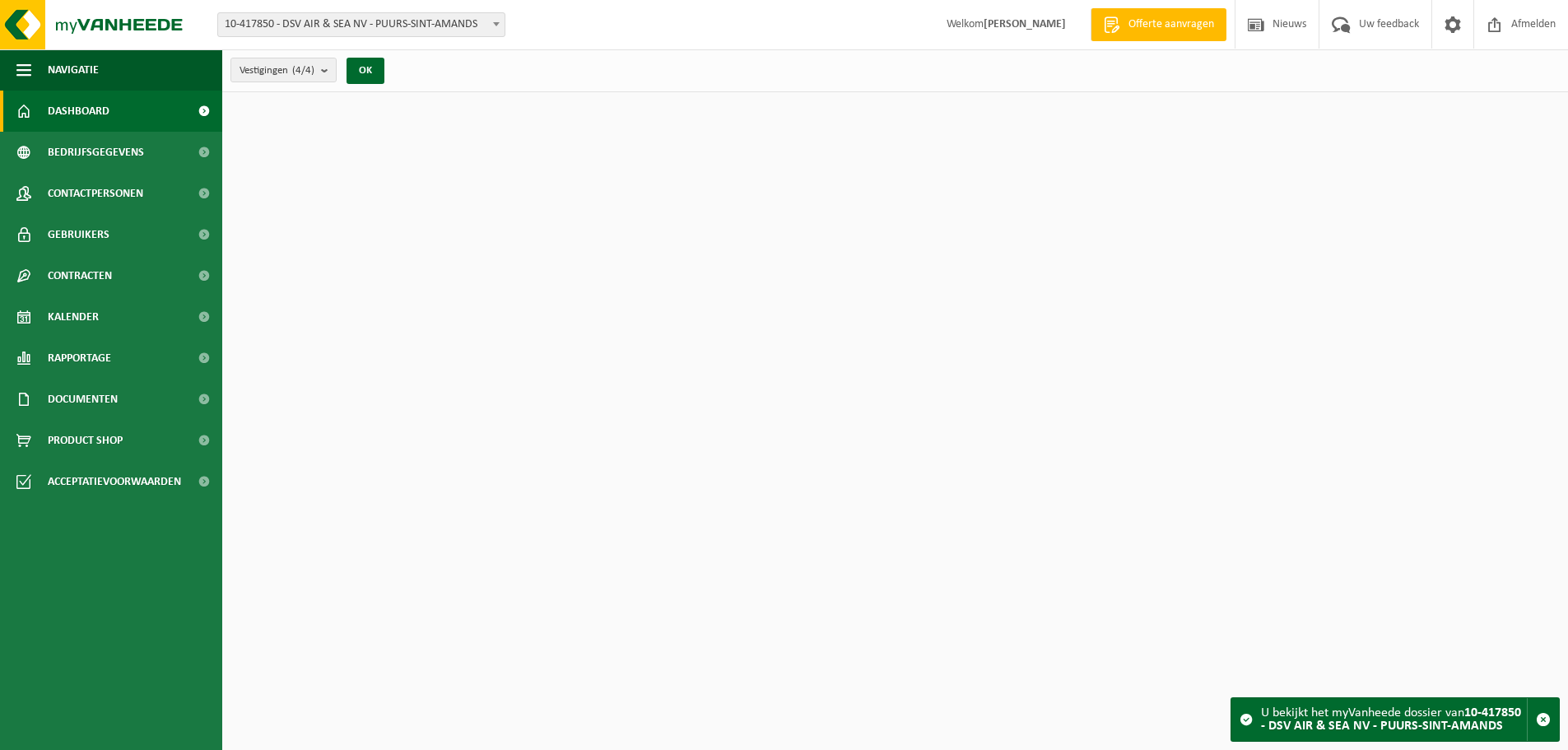
click at [496, 20] on span at bounding box center [496, 24] width 17 height 21
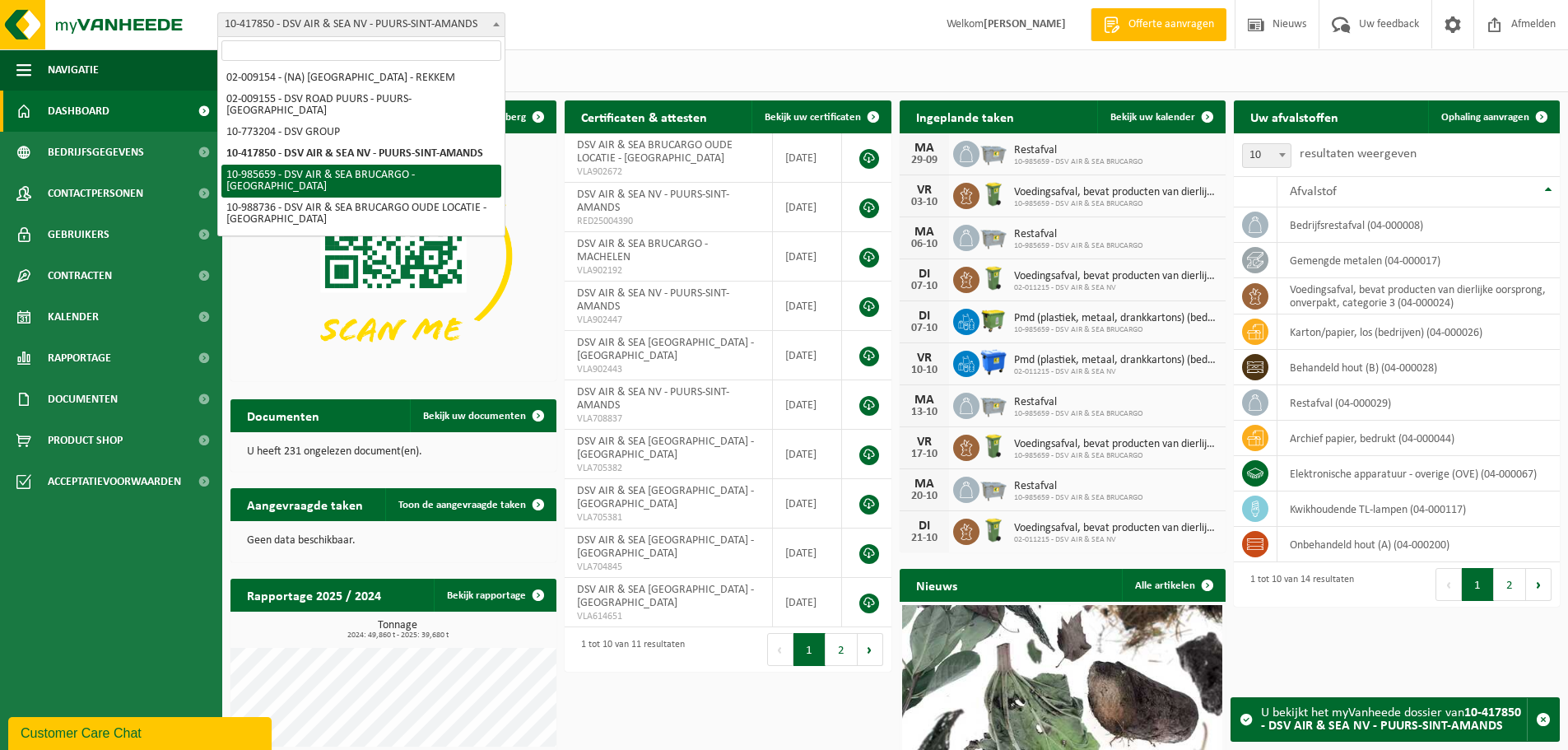
select select "165221"
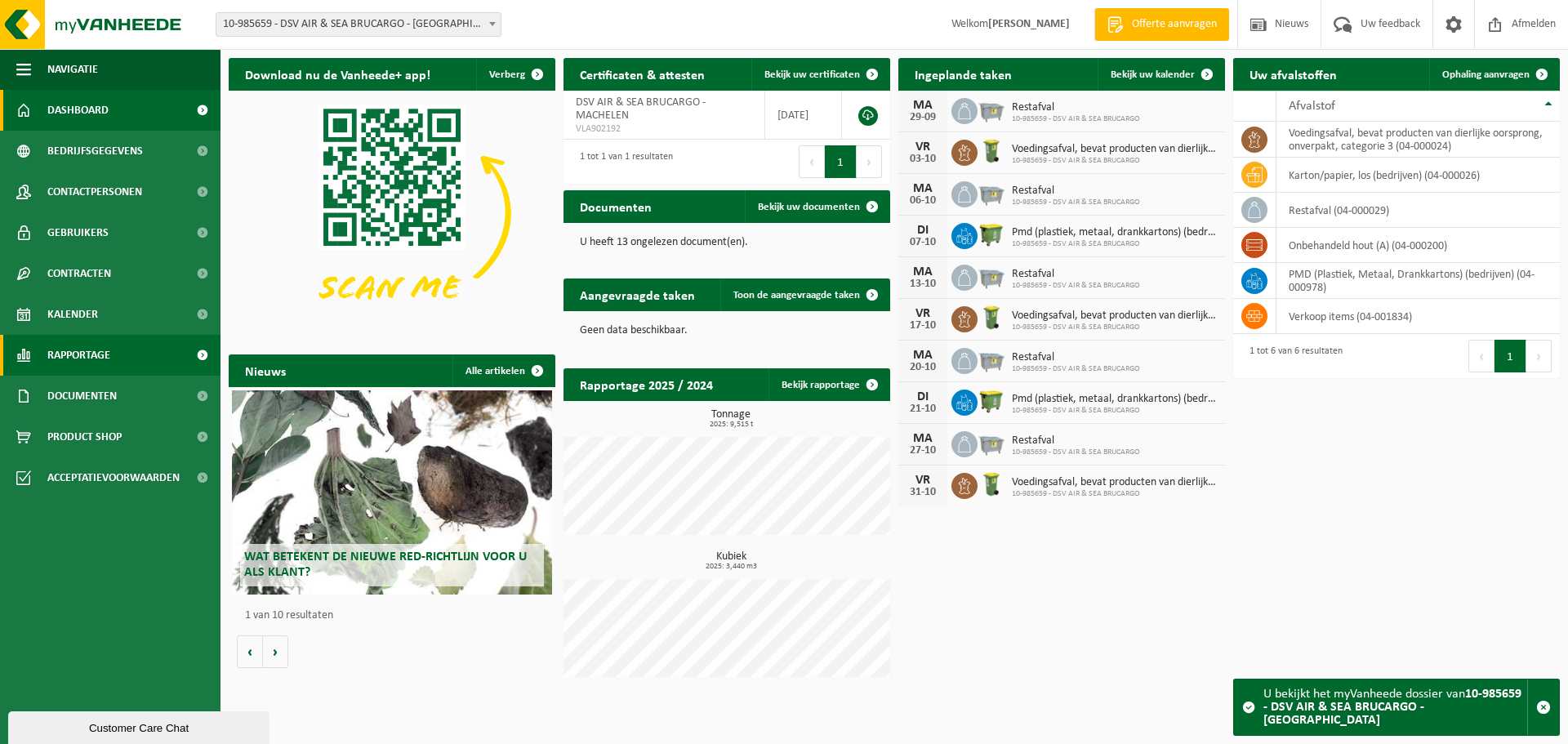
click at [192, 346] on span at bounding box center [202, 355] width 37 height 41
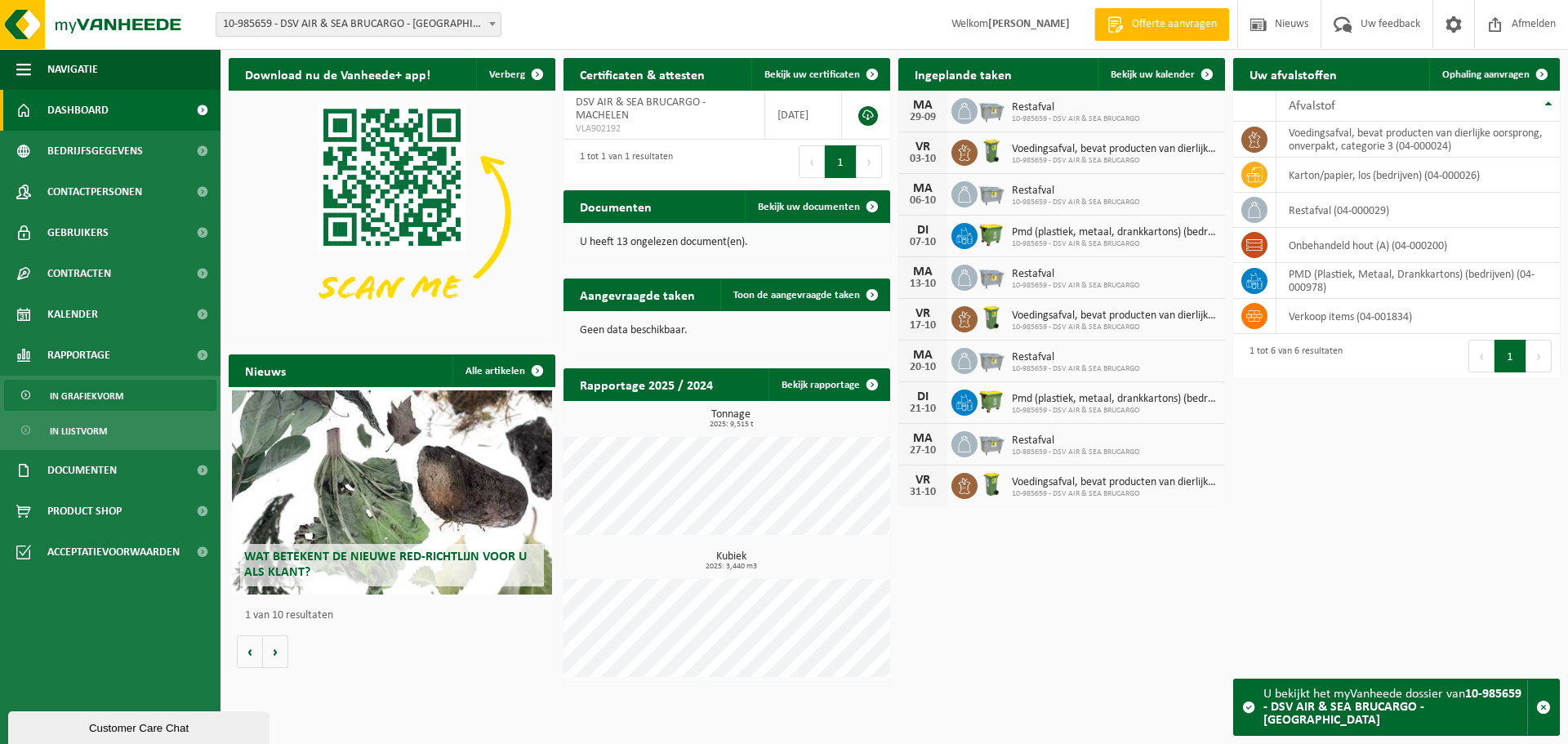
click at [128, 392] on link "In grafiekvorm" at bounding box center [110, 394] width 212 height 31
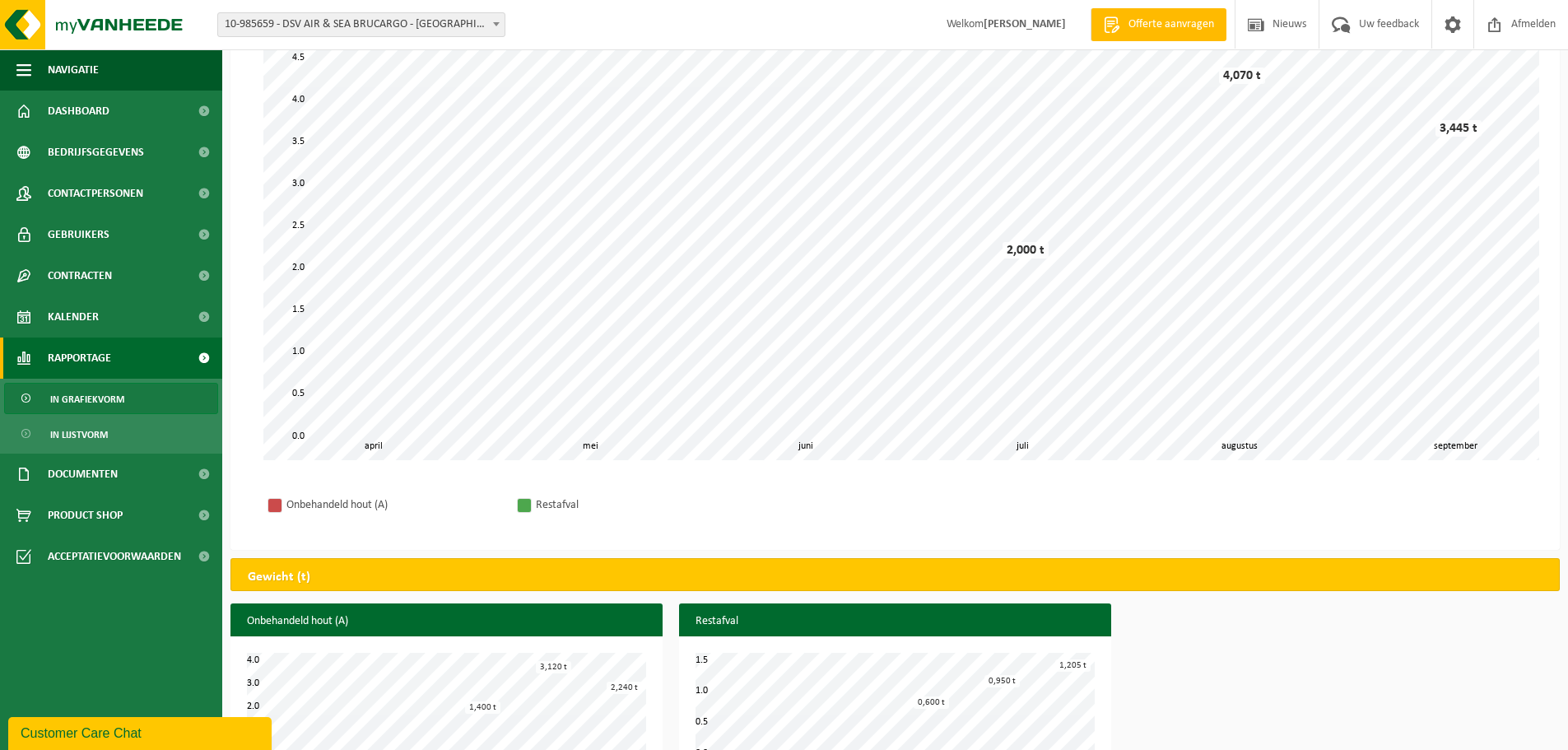
scroll to position [173, 0]
